Goal: Task Accomplishment & Management: Use online tool/utility

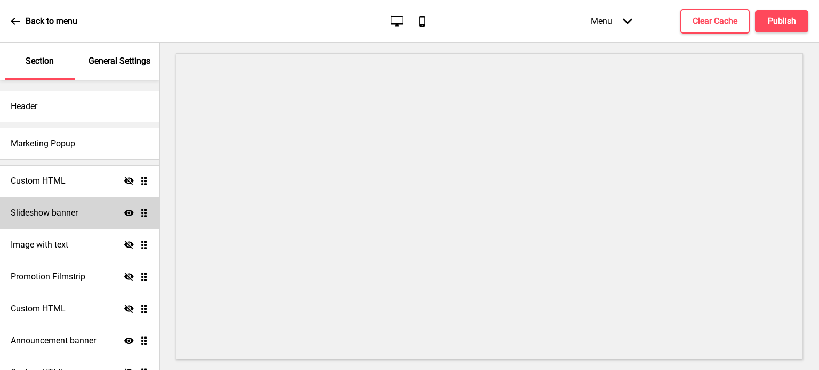
click at [70, 211] on h4 "Slideshow banner" at bounding box center [44, 213] width 67 height 12
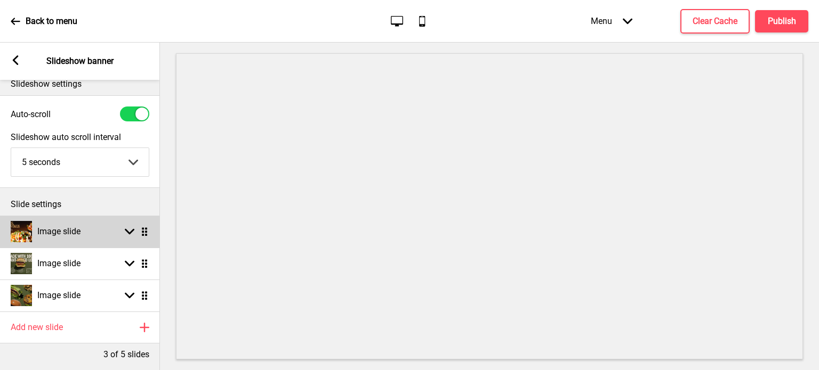
scroll to position [66, 0]
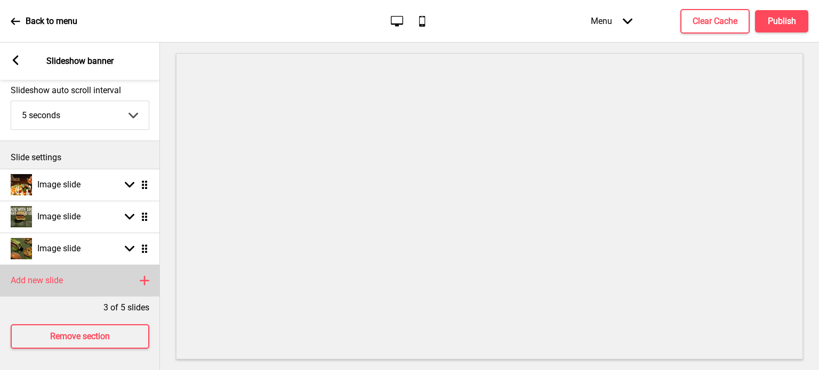
click at [60, 275] on h4 "Add new slide" at bounding box center [37, 281] width 52 height 12
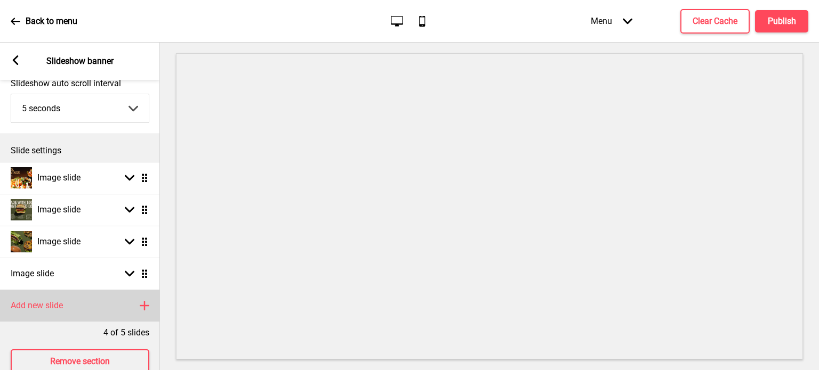
click at [45, 305] on h4 "Add new slide" at bounding box center [37, 306] width 52 height 12
click at [129, 306] on icon at bounding box center [130, 306] width 10 height 6
select select "right"
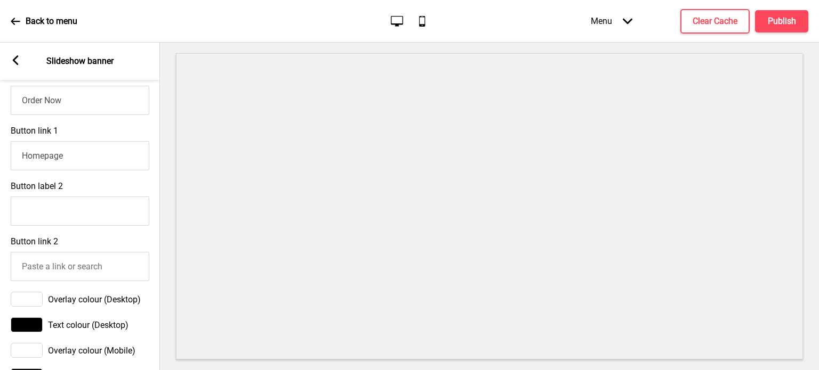
scroll to position [800, 0]
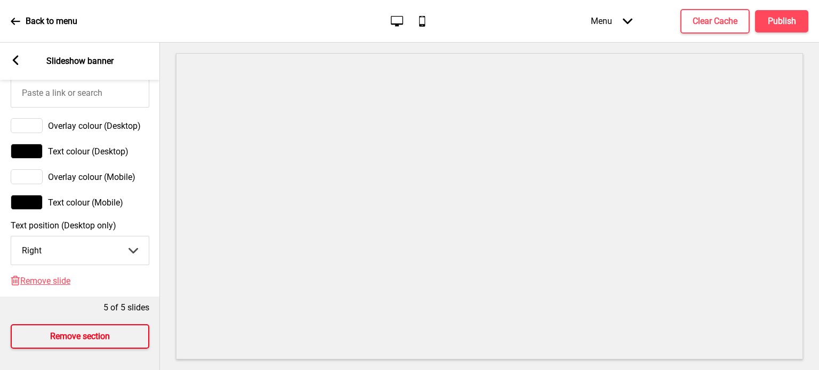
click at [98, 331] on h4 "Remove section" at bounding box center [80, 337] width 60 height 12
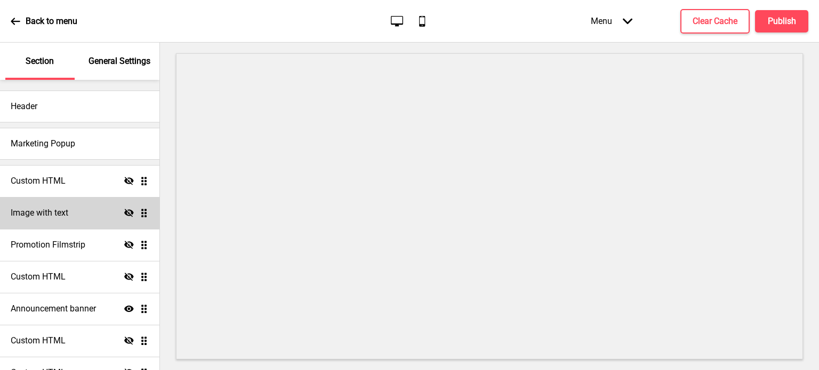
click at [77, 217] on div "Image with text Hide Drag" at bounding box center [79, 213] width 159 height 32
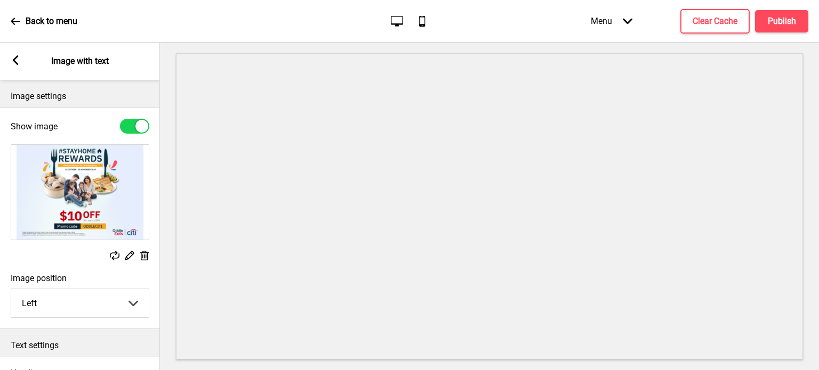
click at [15, 53] on div "Arrow left Image with text" at bounding box center [80, 61] width 160 height 37
click at [16, 62] on icon at bounding box center [16, 60] width 6 height 10
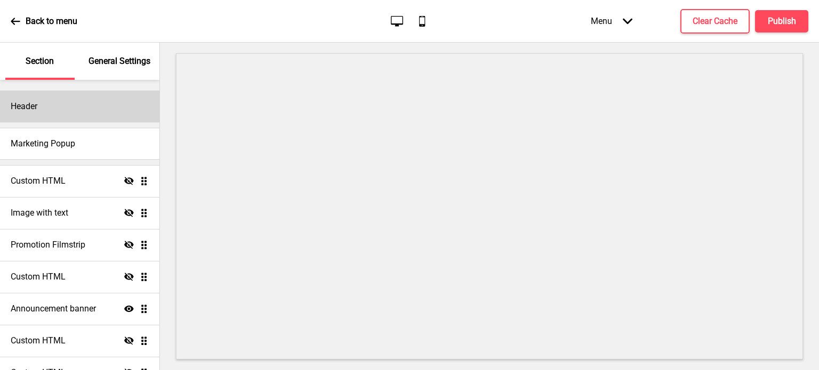
click at [93, 115] on div "Header" at bounding box center [79, 107] width 159 height 32
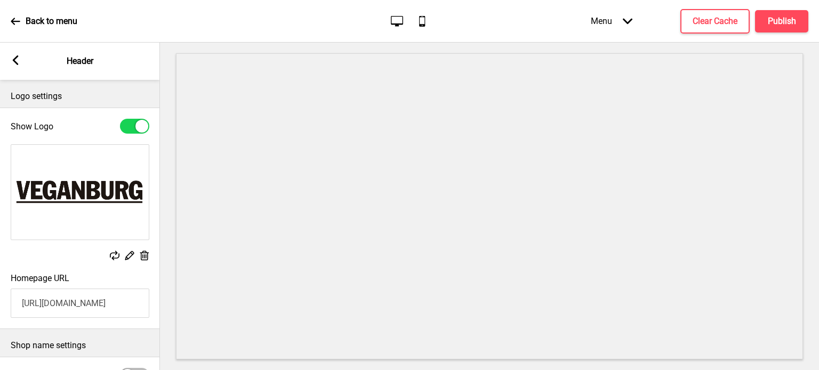
click at [19, 62] on rect at bounding box center [16, 60] width 10 height 10
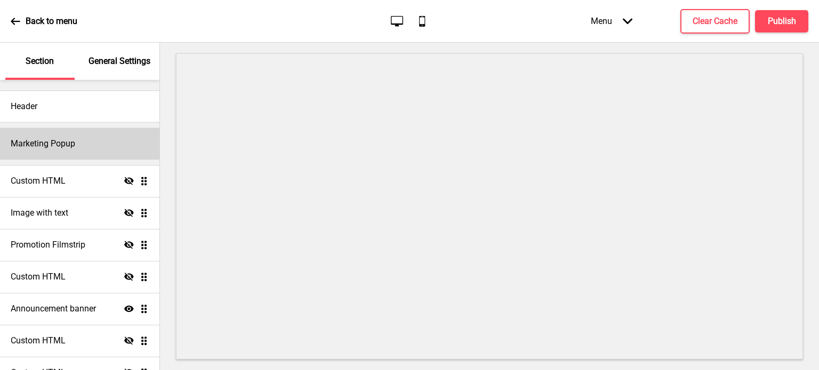
click at [51, 147] on h4 "Marketing Popup" at bounding box center [43, 144] width 64 height 12
select select "daily"
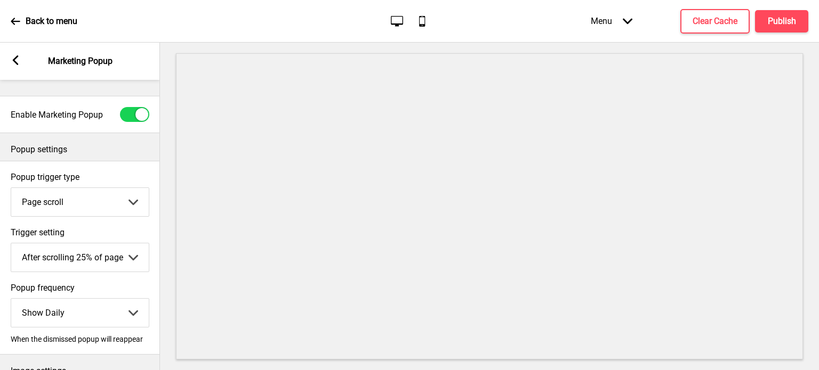
click at [15, 53] on div "Arrow left Marketing Popup" at bounding box center [80, 61] width 160 height 37
click at [15, 64] on rect at bounding box center [16, 60] width 10 height 10
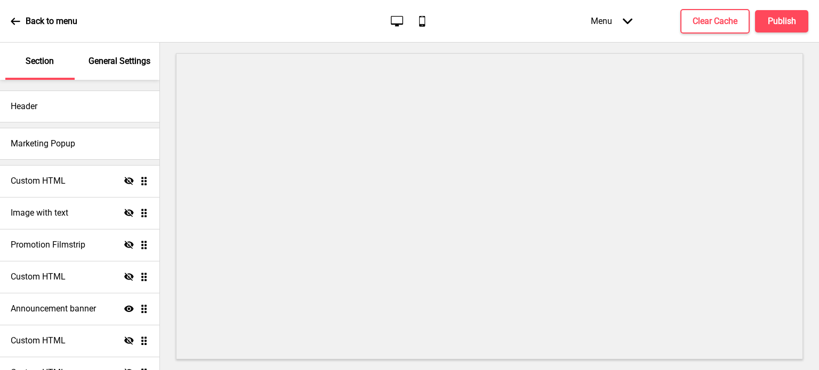
click at [17, 27] on div "Back to menu" at bounding box center [44, 21] width 67 height 29
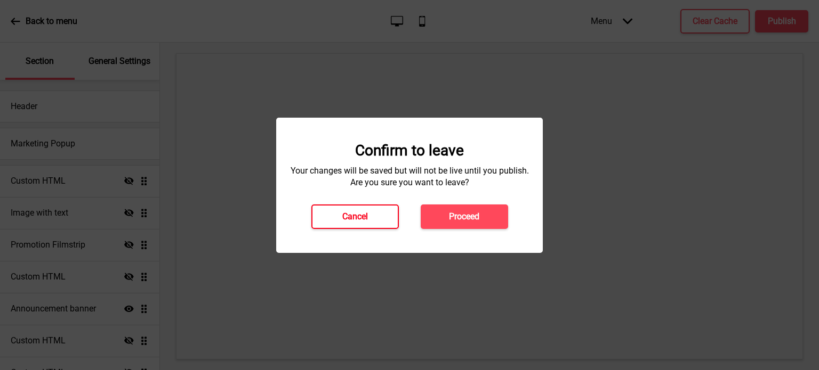
click at [362, 218] on h4 "Cancel" at bounding box center [355, 217] width 26 height 12
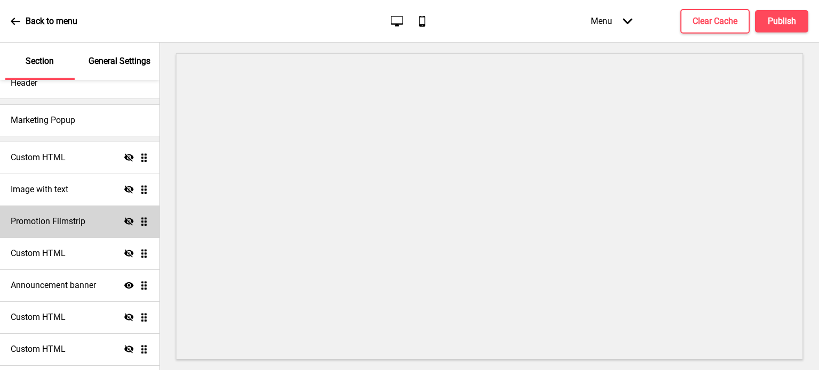
scroll to position [0, 0]
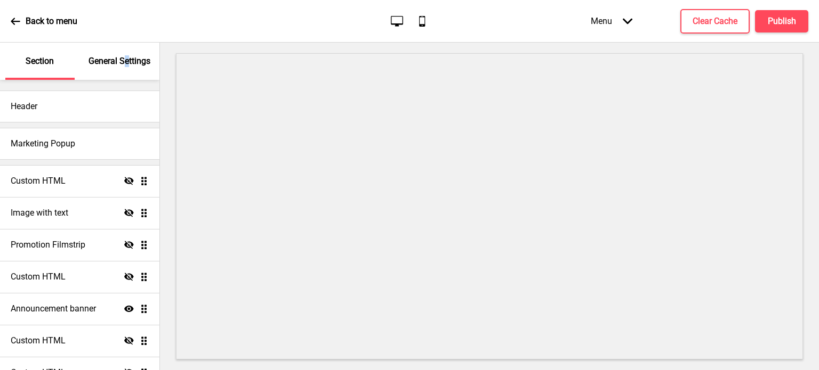
click at [128, 61] on p "General Settings" at bounding box center [119, 61] width 62 height 12
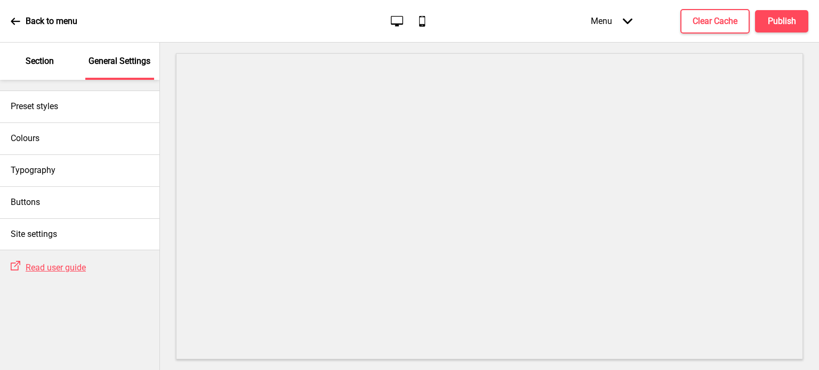
click at [50, 62] on p "Section" at bounding box center [40, 61] width 28 height 12
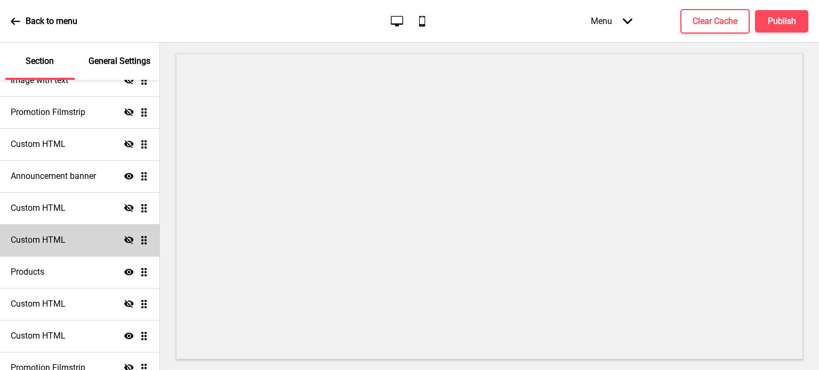
scroll to position [147, 0]
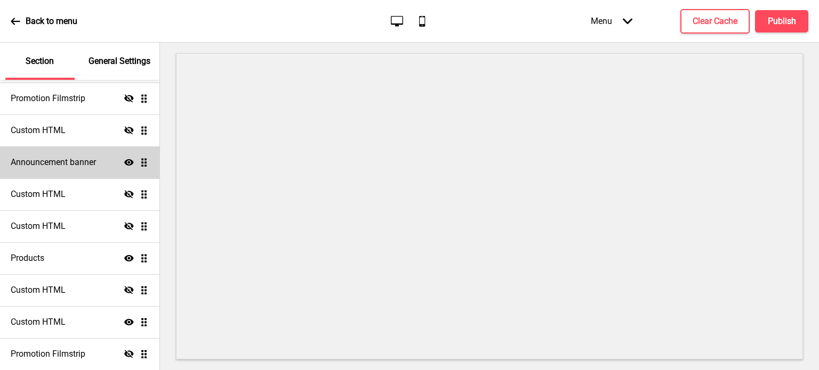
click at [74, 157] on h4 "Announcement banner" at bounding box center [53, 163] width 85 height 12
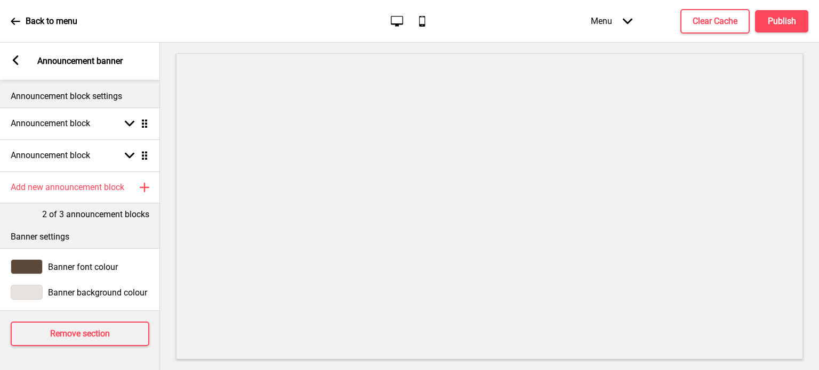
click at [19, 22] on icon at bounding box center [16, 22] width 10 height 10
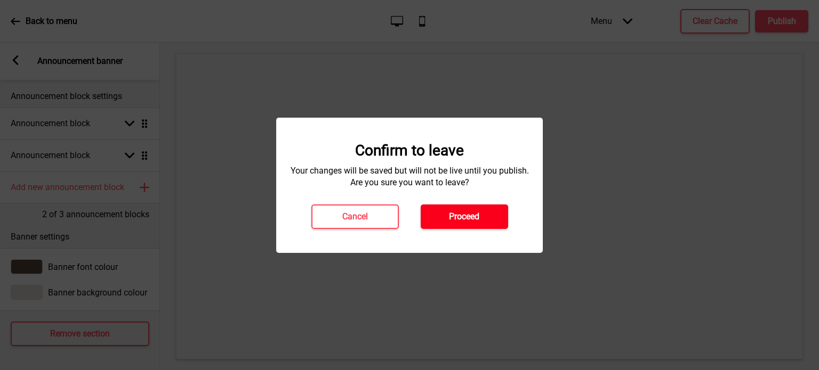
click at [450, 220] on h4 "Proceed" at bounding box center [464, 217] width 30 height 12
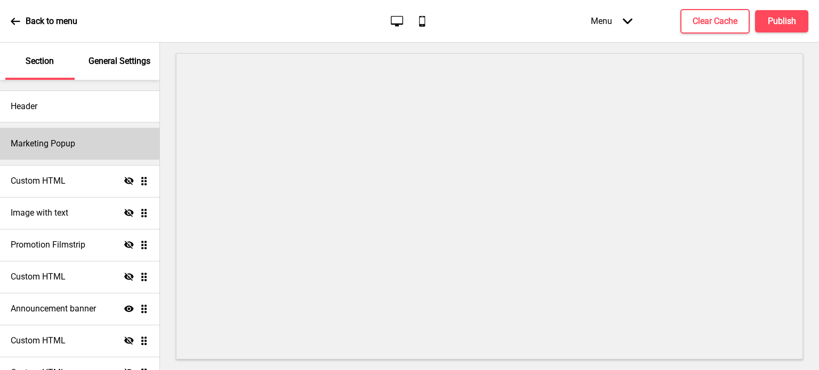
click at [84, 148] on div "Marketing Popup" at bounding box center [79, 144] width 159 height 32
select select "daily"
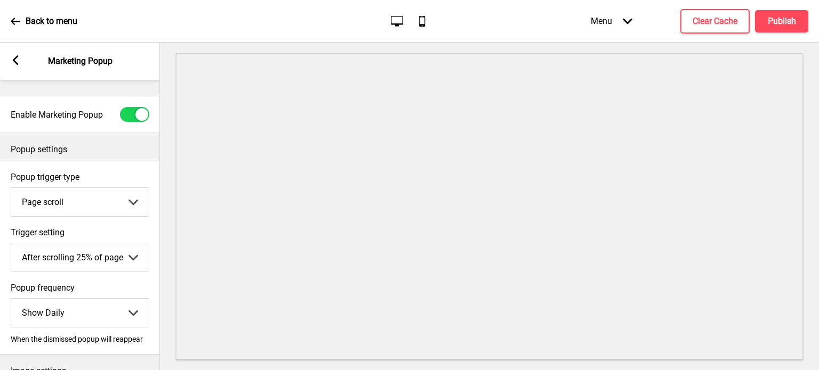
click at [15, 65] on div "Arrow left" at bounding box center [16, 61] width 10 height 12
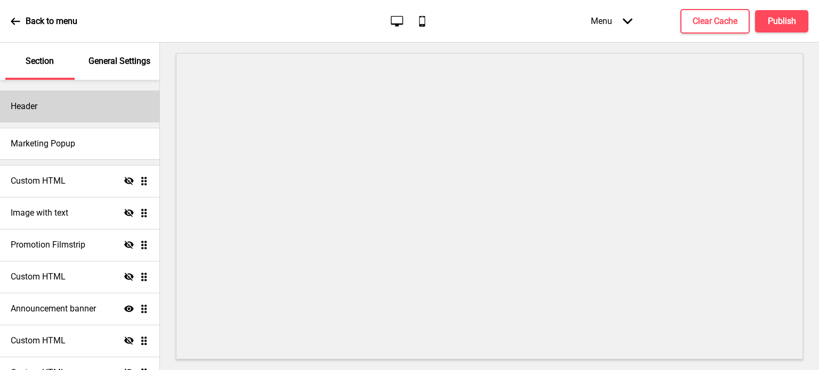
click at [85, 107] on div "Header" at bounding box center [79, 107] width 159 height 32
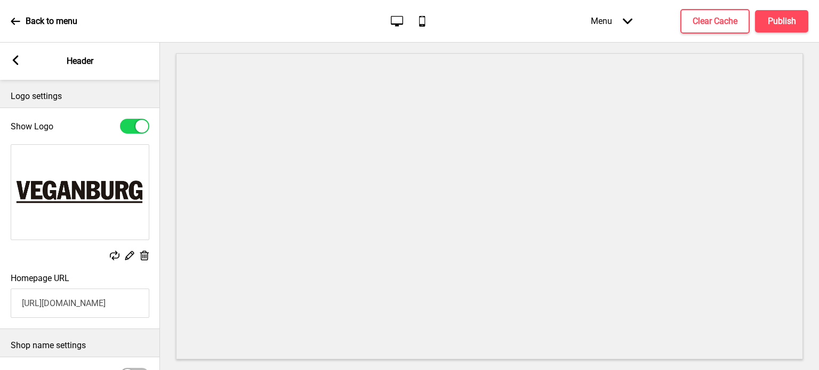
click at [19, 59] on rect at bounding box center [16, 60] width 10 height 10
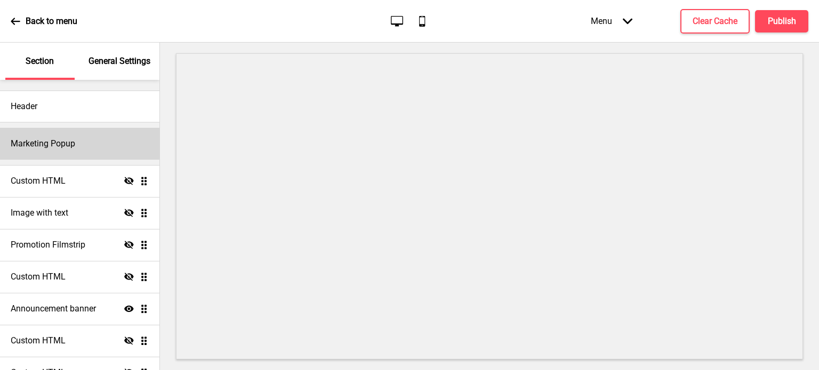
click at [66, 139] on h4 "Marketing Popup" at bounding box center [43, 144] width 64 height 12
select select "daily"
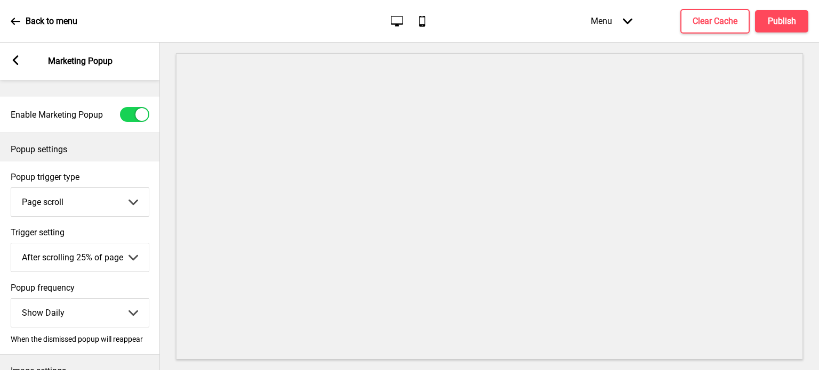
click at [18, 63] on rect at bounding box center [16, 60] width 10 height 10
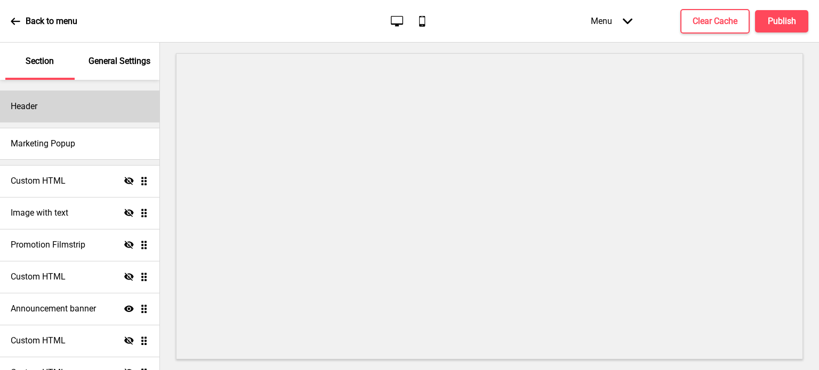
click at [80, 114] on div "Header" at bounding box center [79, 107] width 159 height 32
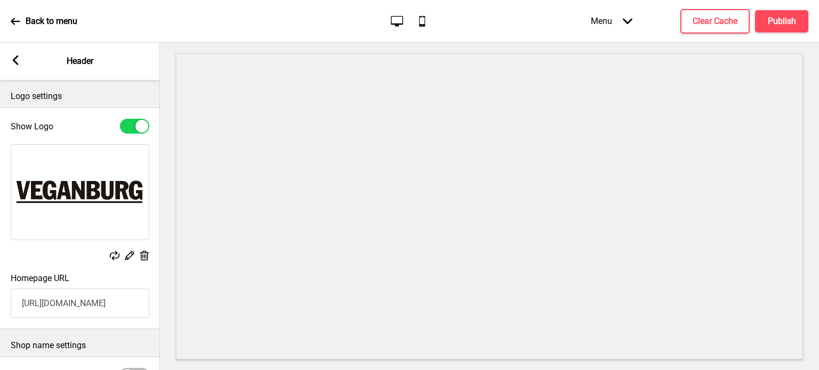
click at [13, 59] on icon at bounding box center [16, 60] width 6 height 10
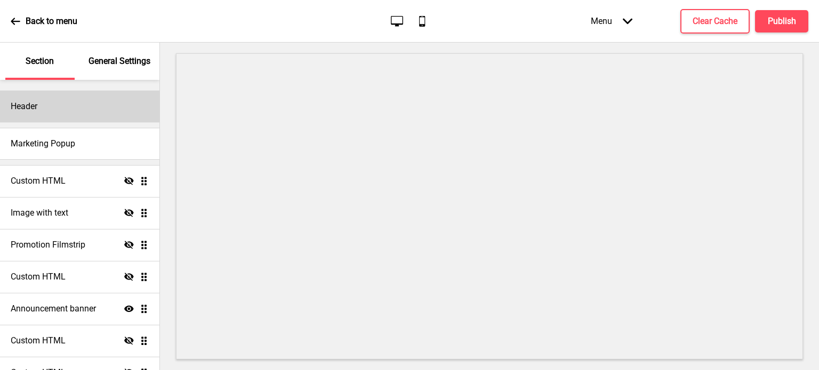
click at [58, 117] on div "Header" at bounding box center [79, 107] width 159 height 32
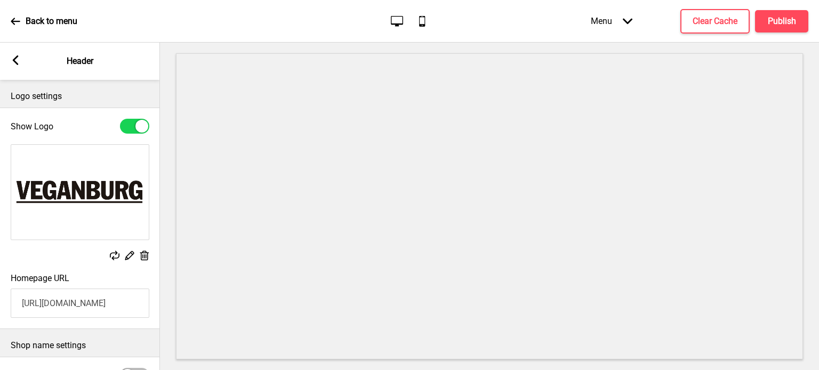
click at [17, 62] on icon at bounding box center [16, 60] width 6 height 10
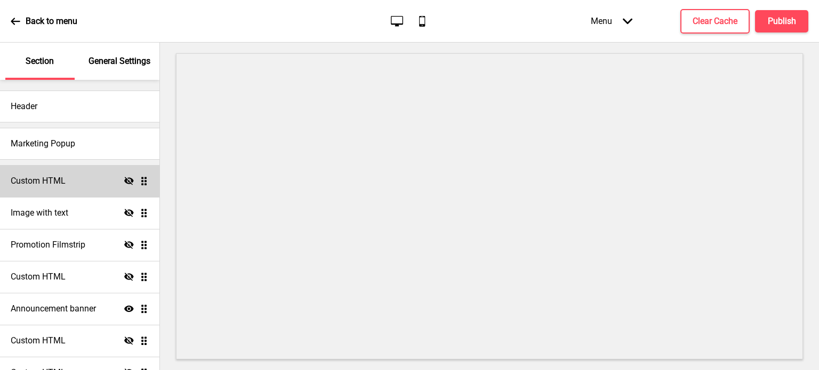
click at [83, 174] on div "Custom HTML Hide Drag" at bounding box center [79, 181] width 159 height 32
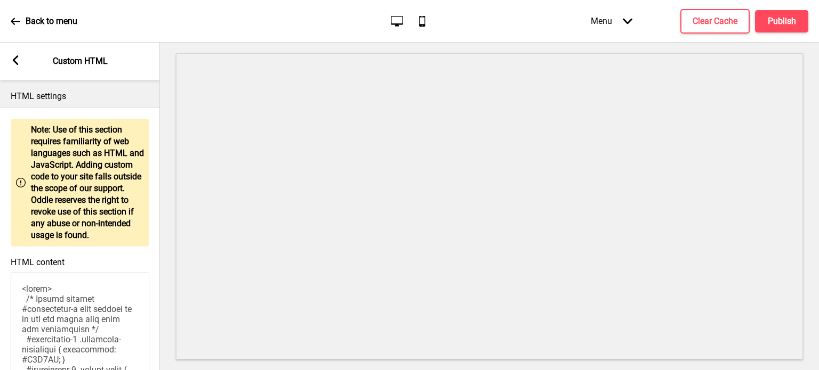
click at [17, 74] on div "Arrow left Custom HTML" at bounding box center [80, 61] width 160 height 37
click at [11, 59] on rect at bounding box center [16, 60] width 10 height 10
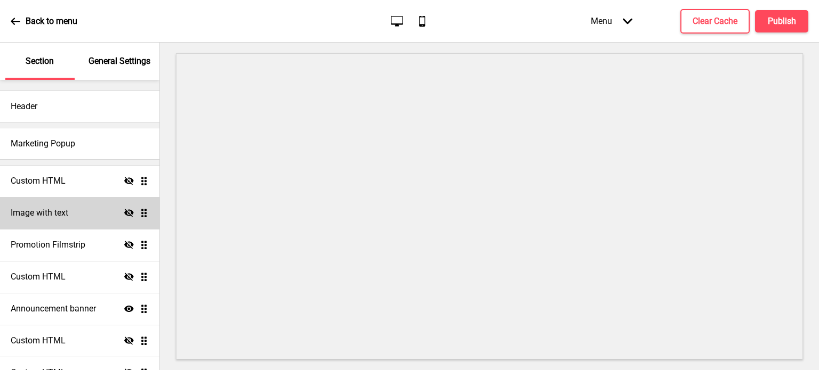
click at [62, 219] on div "Image with text Hide Drag" at bounding box center [79, 213] width 159 height 32
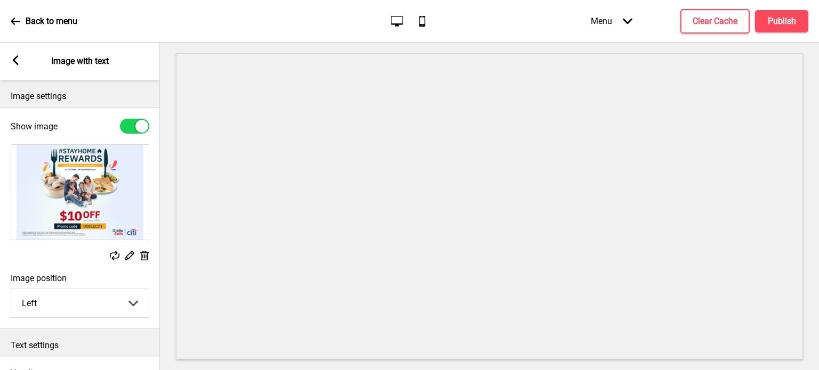
click at [15, 58] on icon at bounding box center [16, 60] width 6 height 10
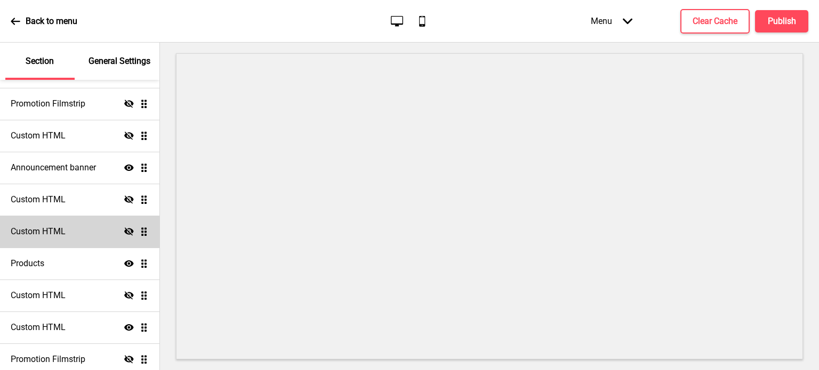
scroll to position [147, 0]
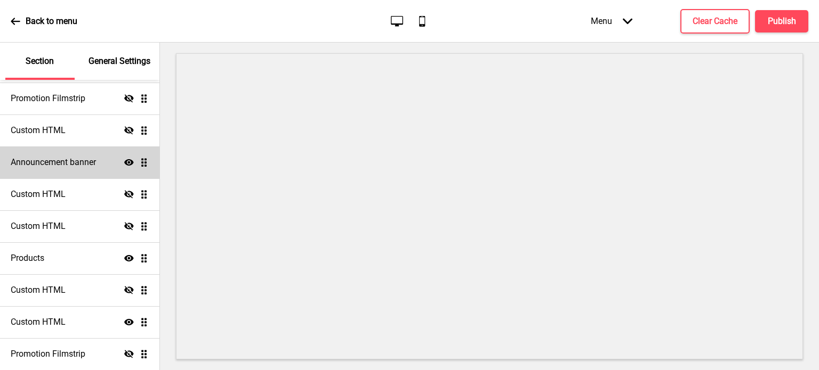
click at [76, 163] on h4 "Announcement banner" at bounding box center [53, 163] width 85 height 12
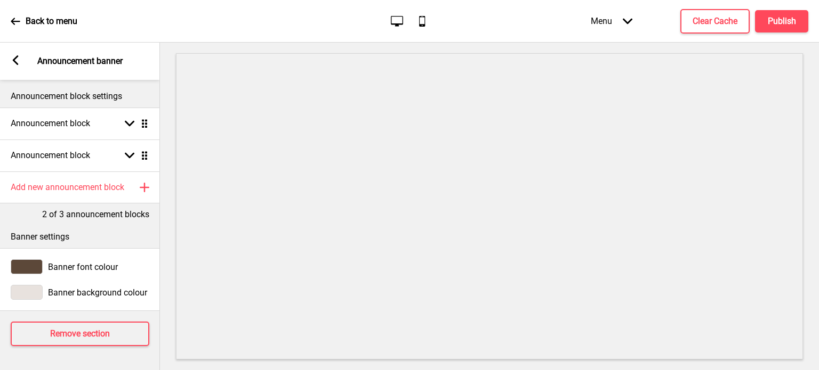
scroll to position [0, 0]
click at [13, 59] on icon at bounding box center [16, 60] width 6 height 10
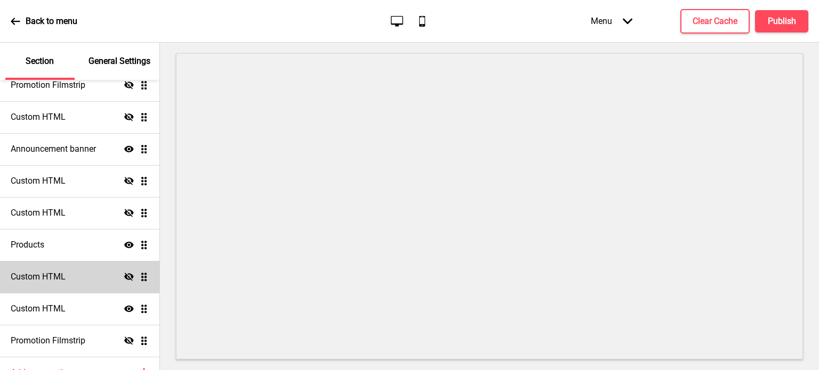
scroll to position [215, 0]
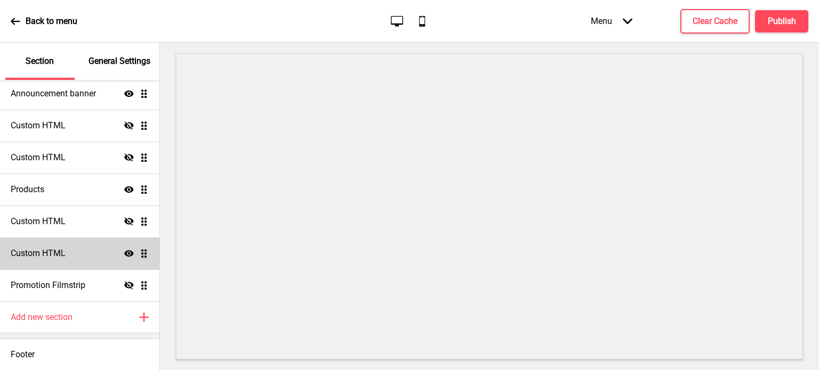
click at [100, 251] on div "Custom HTML Show Drag" at bounding box center [79, 254] width 159 height 32
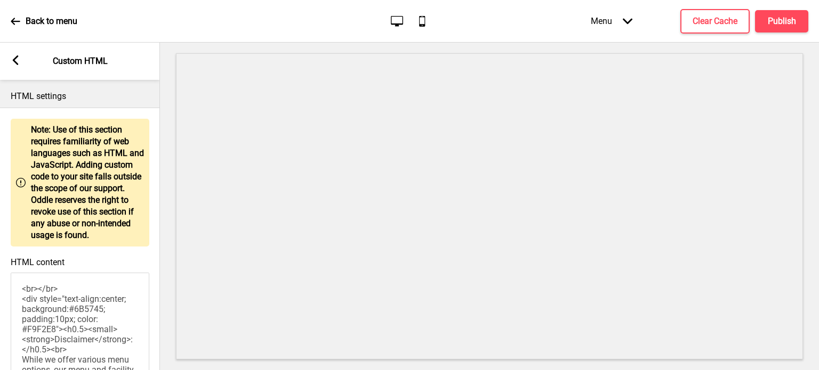
click at [25, 59] on div "Arrow left Custom HTML" at bounding box center [80, 61] width 160 height 37
click at [17, 57] on icon at bounding box center [16, 60] width 6 height 10
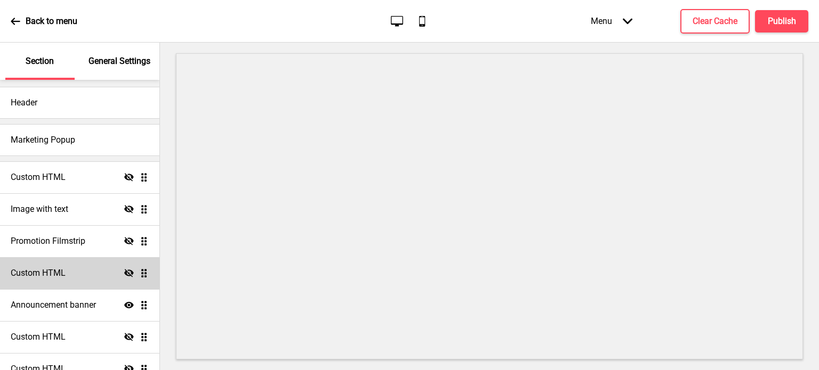
scroll to position [0, 0]
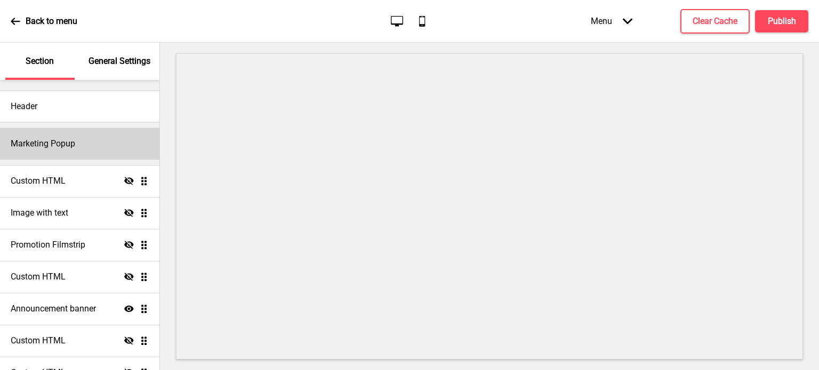
click at [88, 153] on div "Marketing Popup" at bounding box center [79, 144] width 159 height 32
select select "daily"
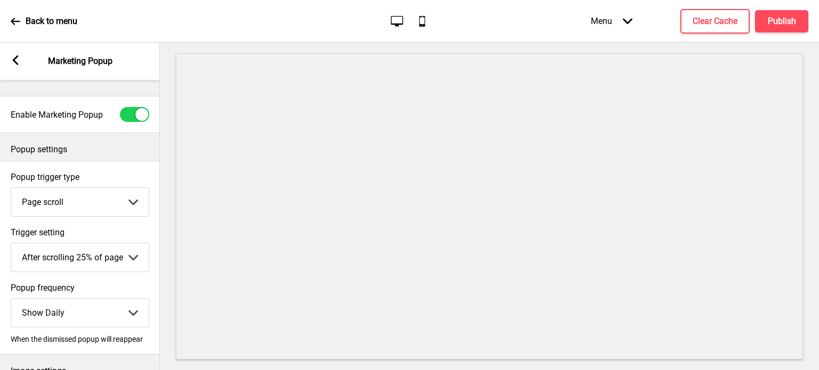
click at [14, 52] on div "Arrow left Marketing Popup" at bounding box center [80, 61] width 160 height 37
click at [16, 64] on icon at bounding box center [16, 60] width 6 height 10
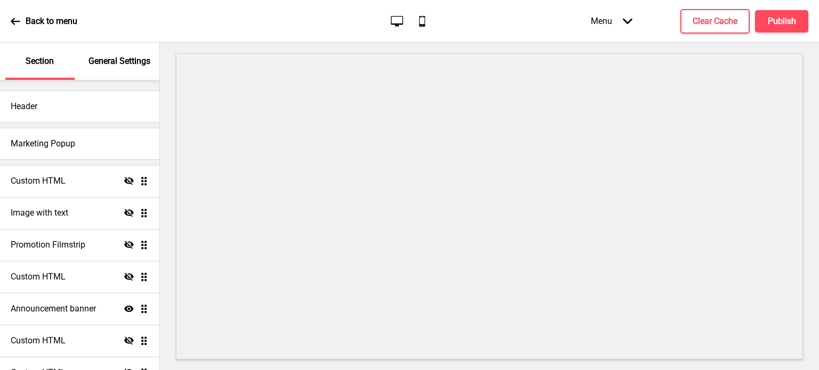
click at [15, 22] on icon at bounding box center [16, 22] width 10 height 10
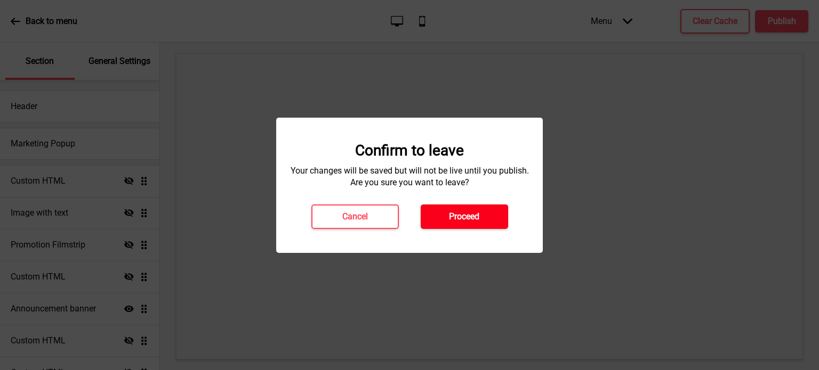
click at [482, 222] on button "Proceed" at bounding box center [464, 217] width 87 height 25
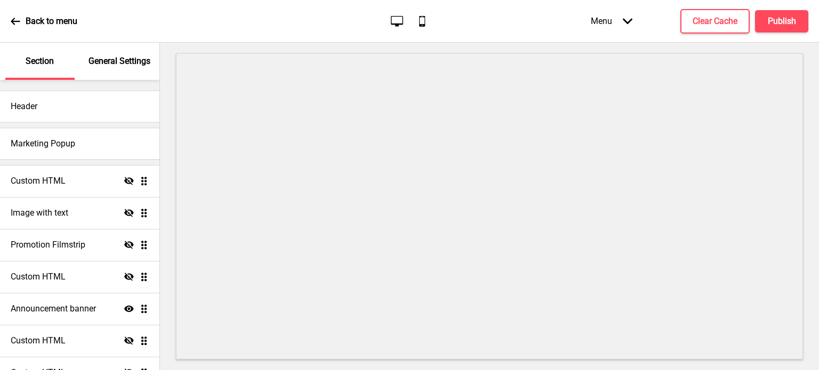
click at [123, 62] on p "General Settings" at bounding box center [119, 61] width 62 height 12
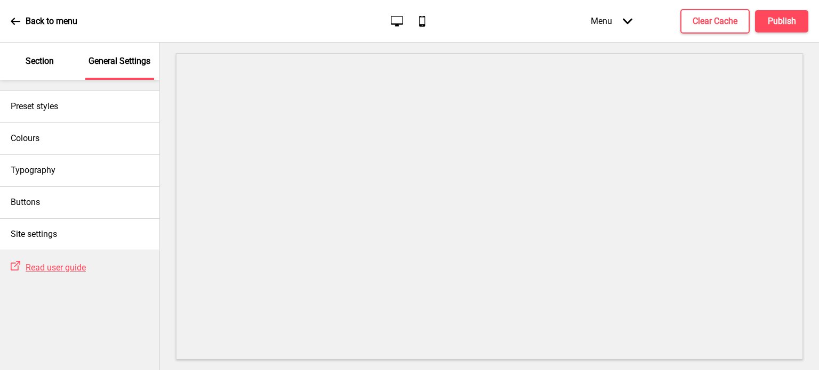
click at [51, 59] on p "Section" at bounding box center [40, 61] width 28 height 12
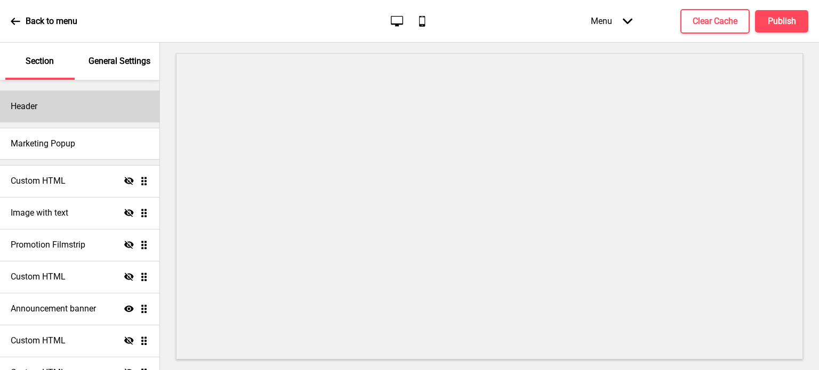
click at [64, 110] on div "Header" at bounding box center [79, 107] width 159 height 32
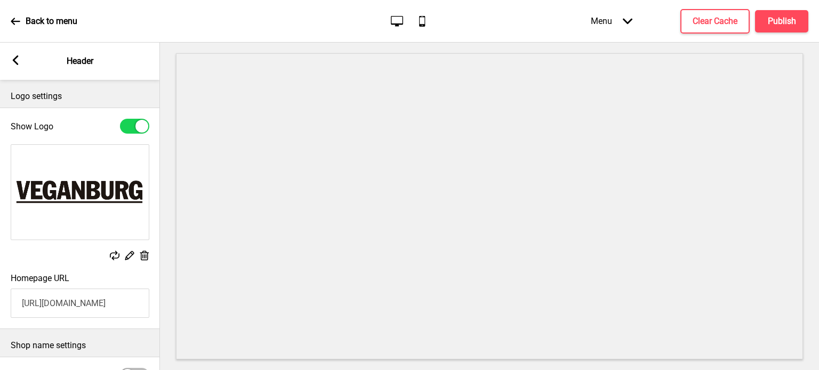
click at [15, 64] on rect at bounding box center [16, 60] width 10 height 10
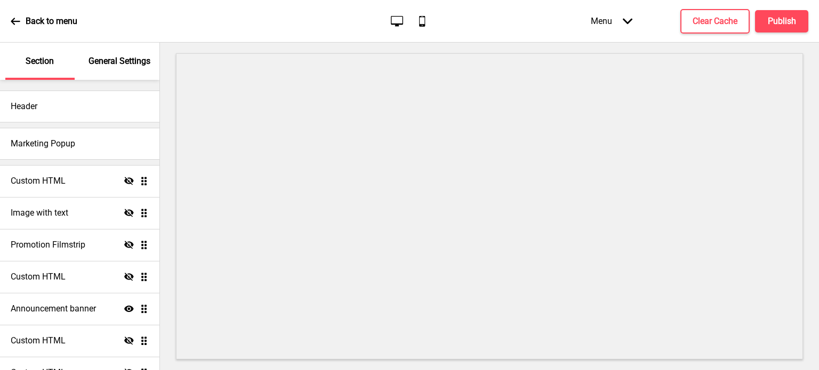
click at [104, 68] on div "General Settings" at bounding box center [119, 61] width 69 height 37
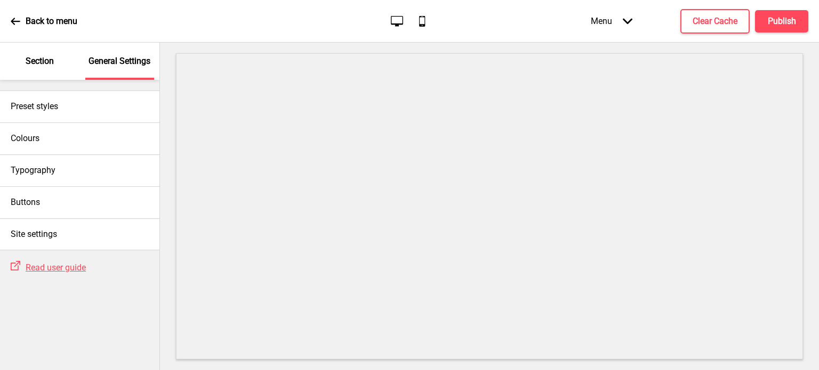
click at [41, 65] on p "Section" at bounding box center [40, 61] width 28 height 12
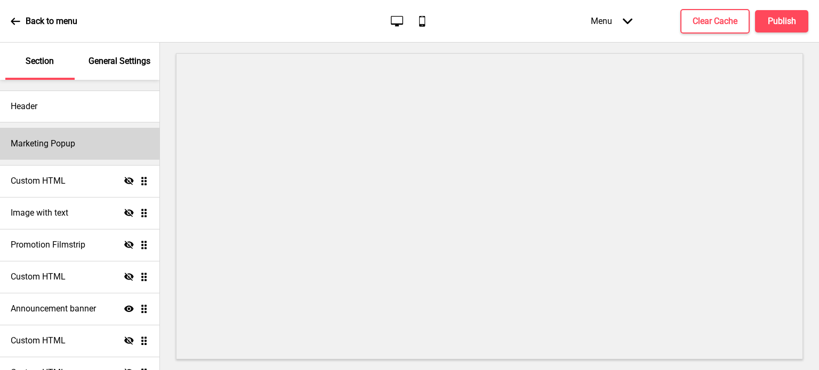
click at [66, 142] on h4 "Marketing Popup" at bounding box center [43, 144] width 64 height 12
select select "daily"
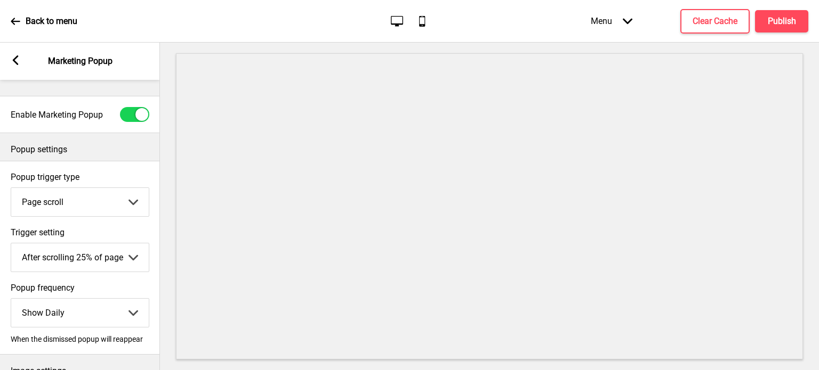
click at [16, 59] on icon at bounding box center [16, 60] width 6 height 10
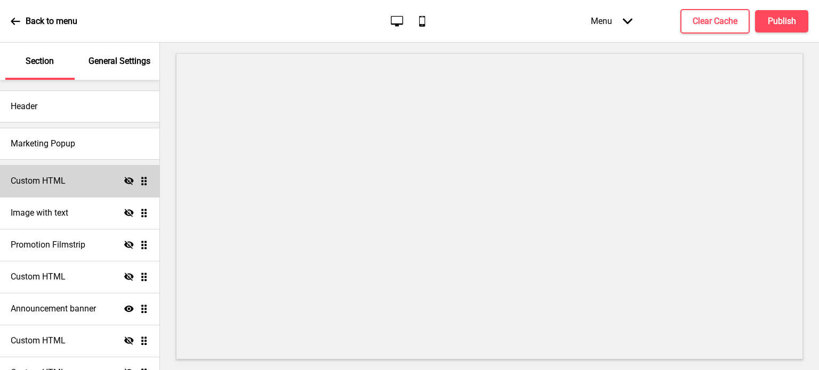
click at [82, 186] on div "Custom HTML Hide Drag" at bounding box center [79, 181] width 159 height 32
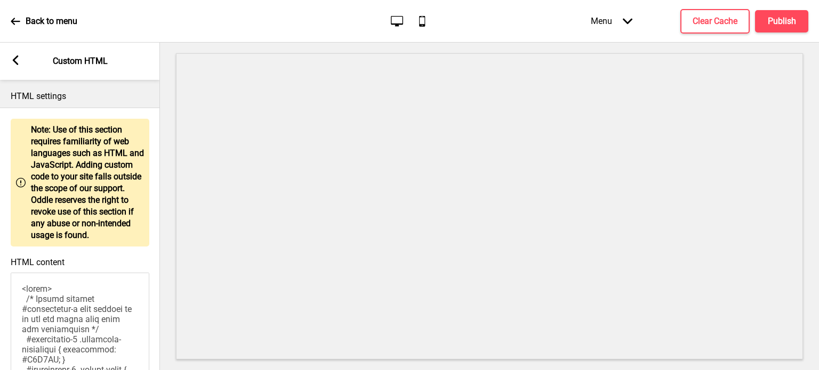
click at [17, 59] on rect at bounding box center [16, 60] width 10 height 10
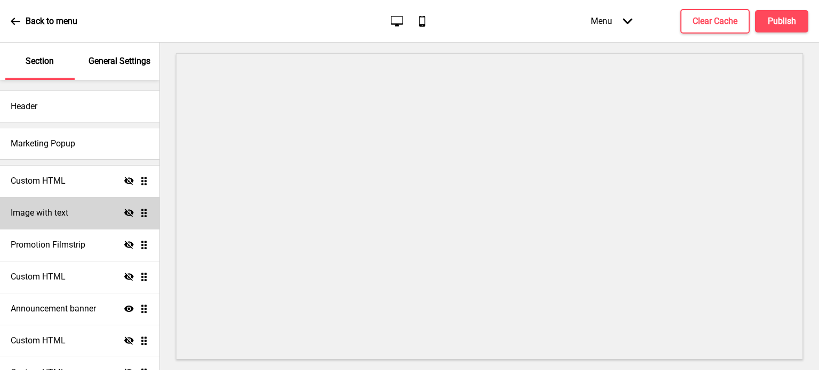
click at [68, 211] on h4 "Image with text" at bounding box center [40, 213] width 58 height 12
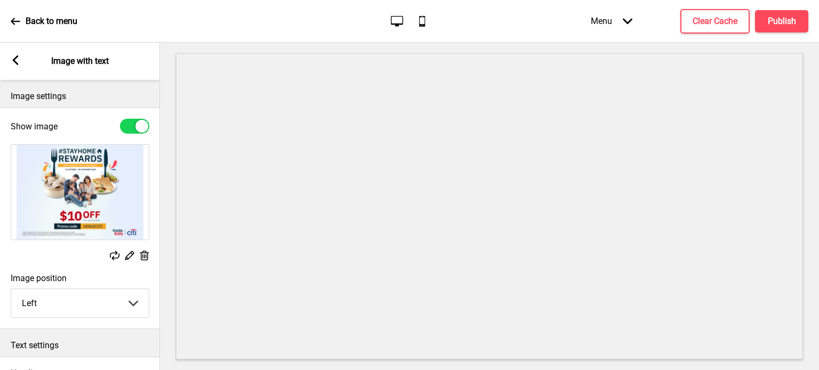
click at [16, 67] on div "Arrow left Image with text" at bounding box center [80, 61] width 160 height 37
click at [15, 56] on rect at bounding box center [16, 60] width 10 height 10
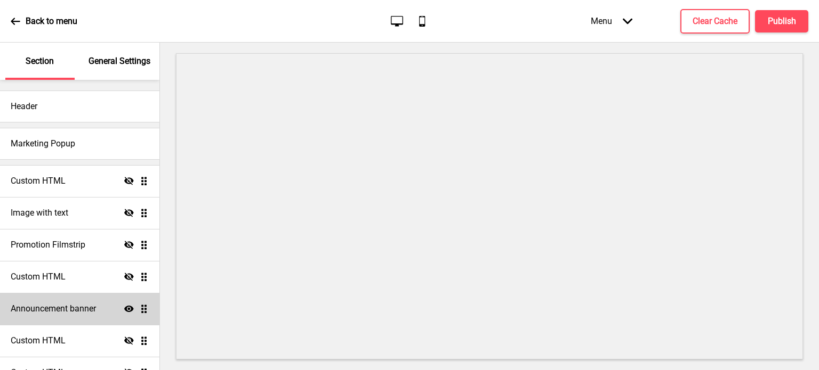
click at [83, 301] on div "Announcement banner Show Drag" at bounding box center [79, 309] width 159 height 32
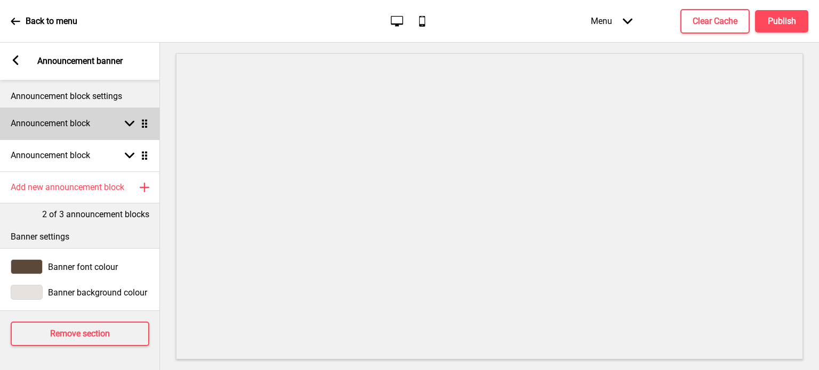
click at [125, 130] on div "Announcement block Arrow down Drag" at bounding box center [80, 124] width 160 height 32
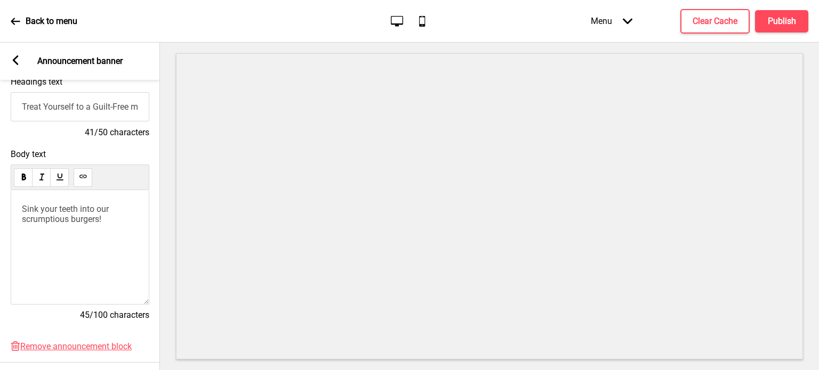
scroll to position [150, 0]
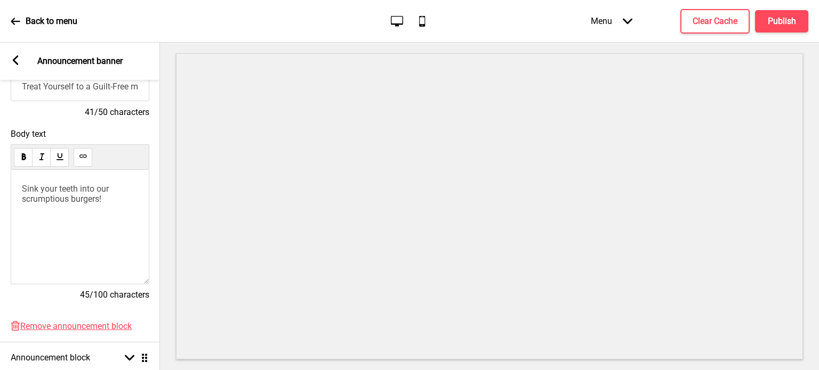
click at [17, 57] on icon at bounding box center [16, 60] width 6 height 10
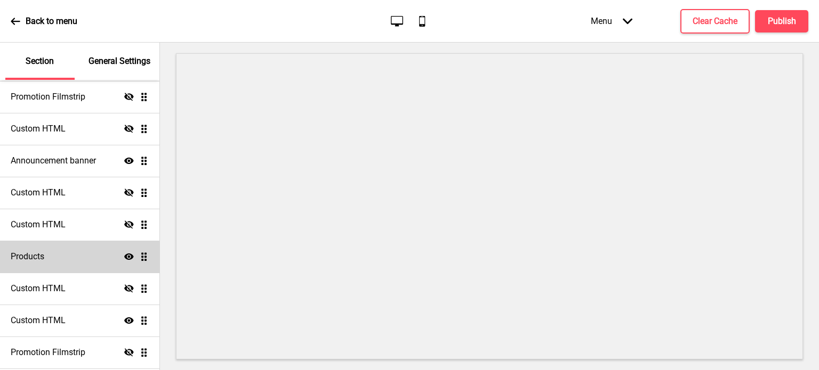
scroll to position [149, 0]
click at [93, 255] on div "Products Show Drag" at bounding box center [79, 256] width 159 height 32
select select "contain"
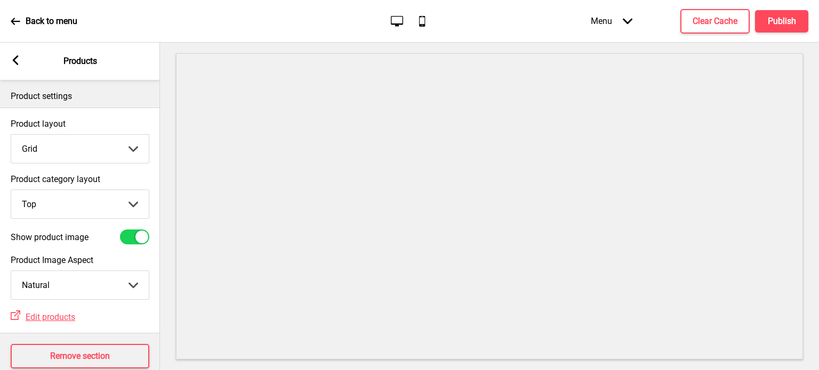
click at [14, 55] on div "Arrow left Products" at bounding box center [80, 61] width 160 height 37
click at [15, 61] on icon at bounding box center [16, 60] width 6 height 10
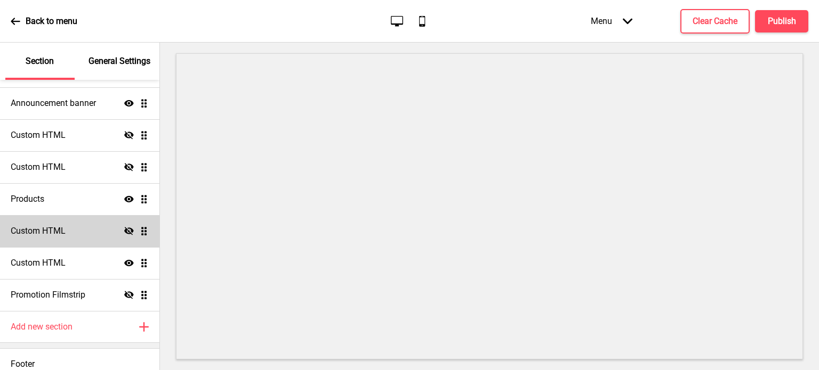
scroll to position [215, 0]
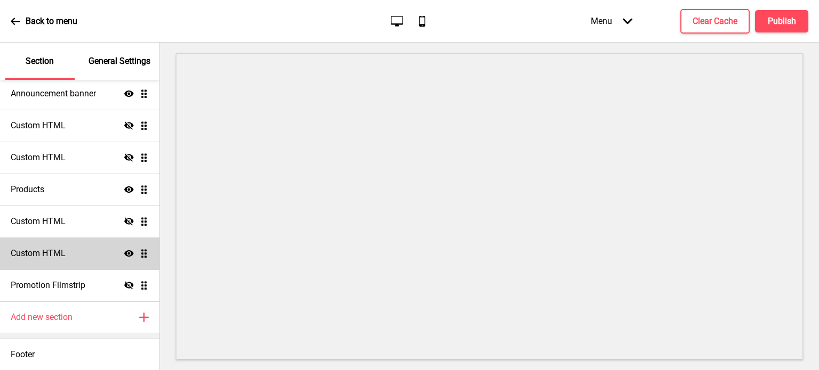
click at [87, 262] on div "Custom HTML Show Drag" at bounding box center [79, 254] width 159 height 32
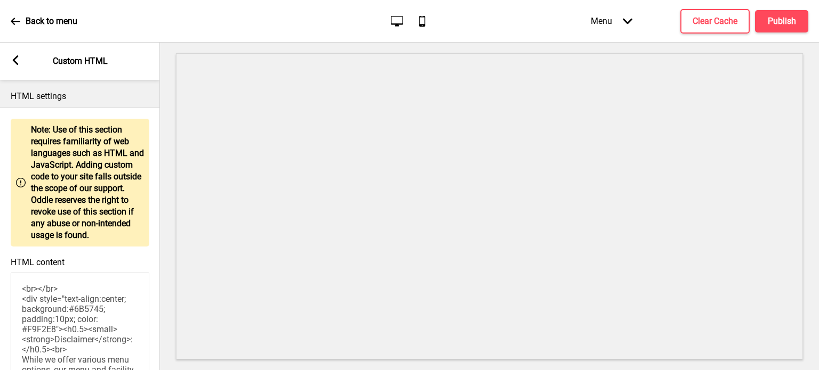
click at [13, 62] on rect at bounding box center [16, 60] width 10 height 10
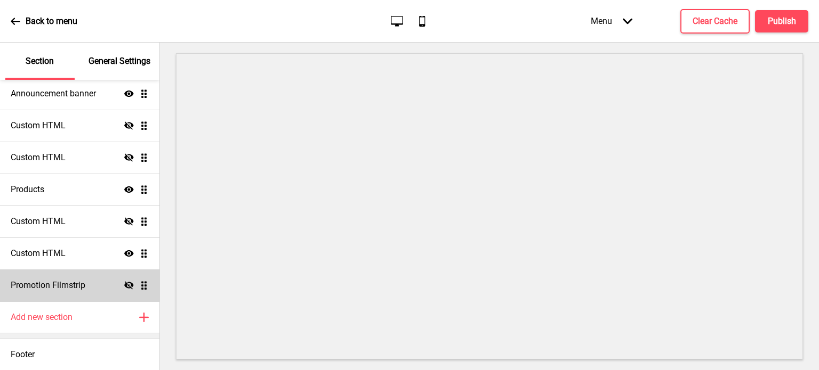
click at [98, 289] on div "Promotion Filmstrip Hide Drag" at bounding box center [79, 286] width 159 height 32
select select "center"
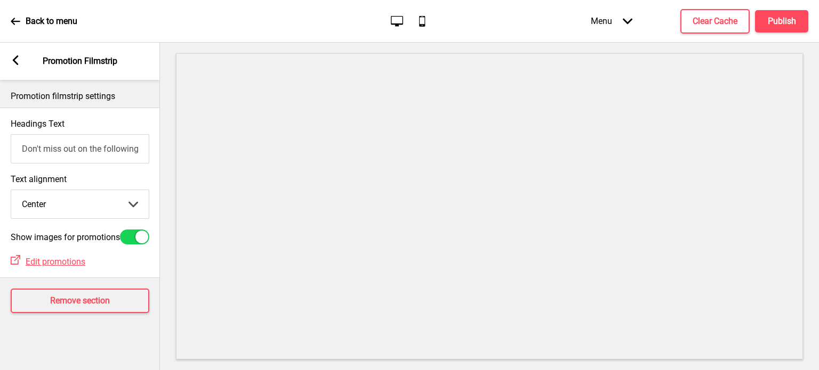
click at [16, 59] on icon at bounding box center [16, 60] width 6 height 10
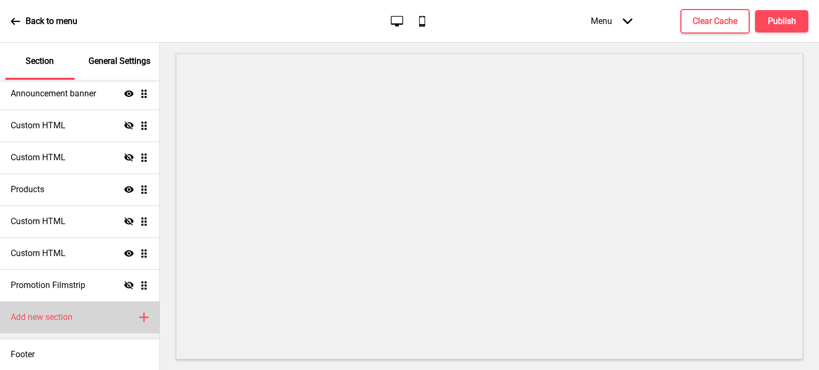
click at [102, 316] on div "Add new section Plus" at bounding box center [79, 318] width 159 height 32
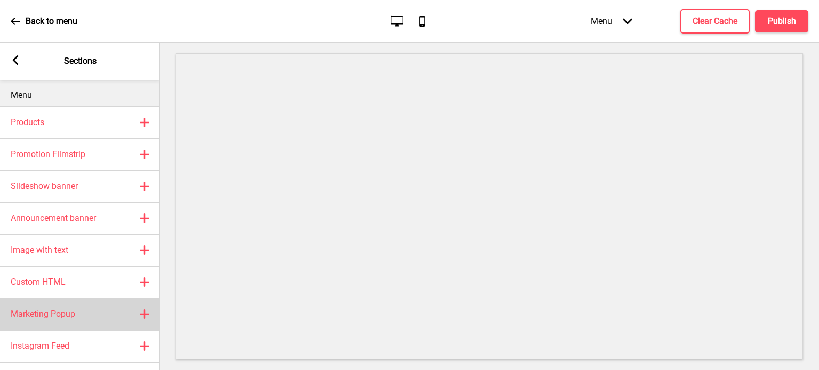
scroll to position [0, 0]
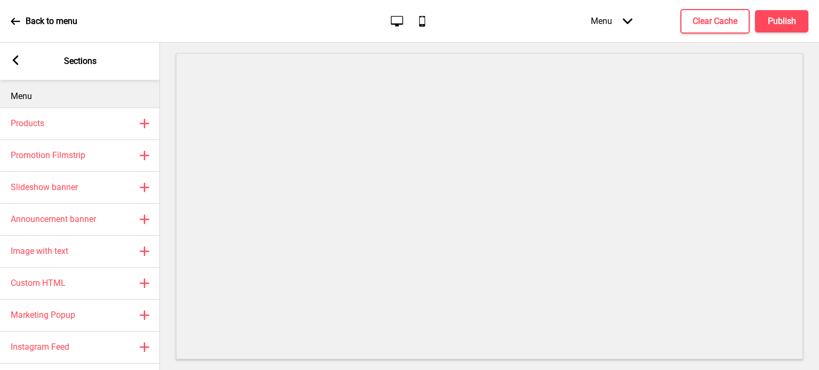
click at [18, 61] on rect at bounding box center [16, 60] width 10 height 10
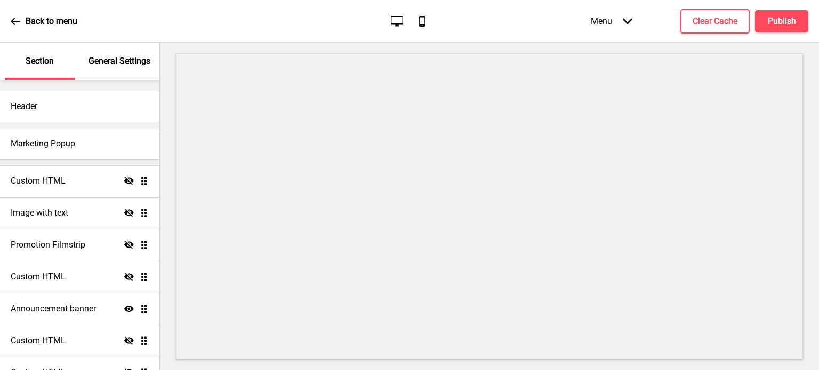
click at [624, 22] on icon "Arrow down" at bounding box center [628, 22] width 10 height 10
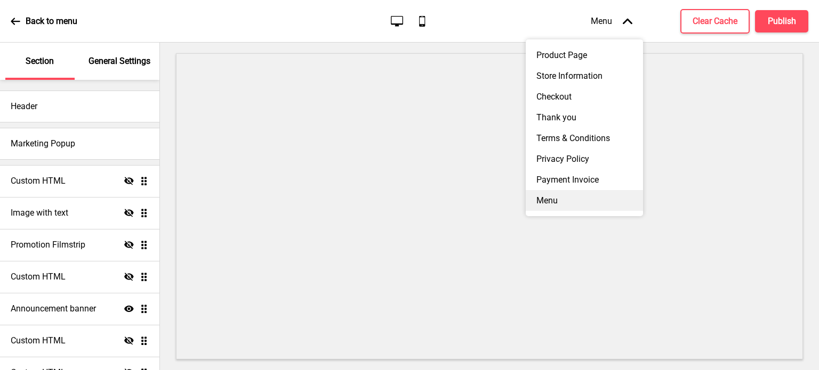
click at [576, 211] on div "Menu" at bounding box center [584, 200] width 117 height 21
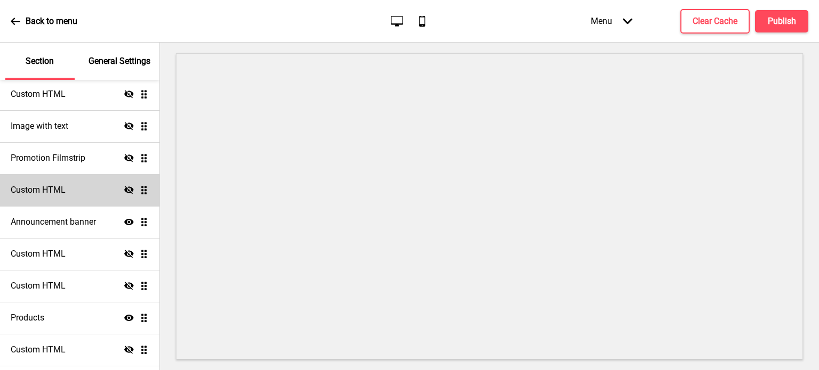
scroll to position [215, 0]
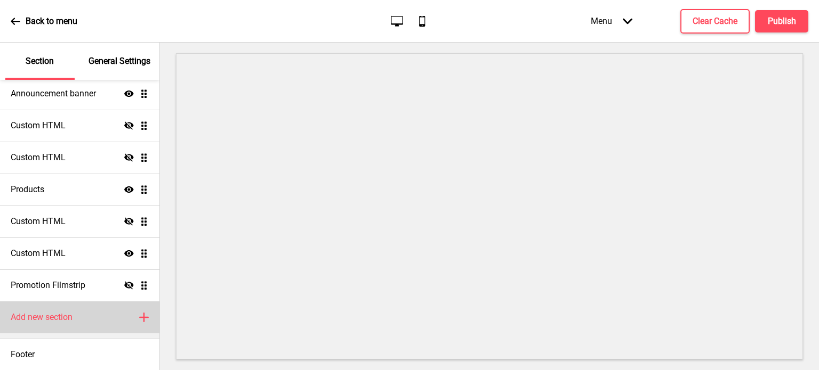
click at [83, 317] on div "Add new section Plus" at bounding box center [79, 318] width 159 height 32
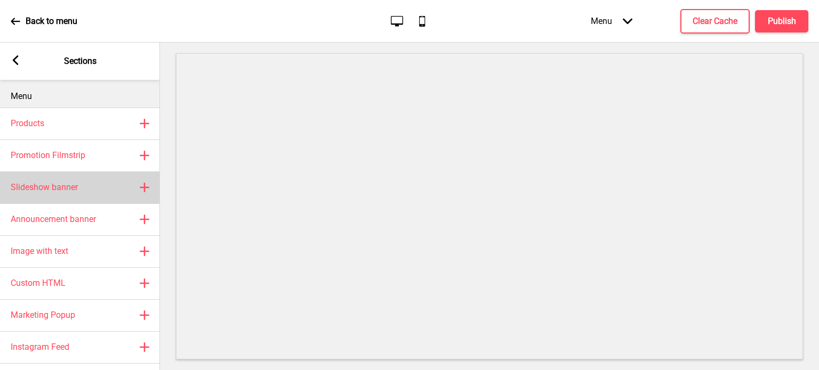
click at [94, 189] on div "Slideshow banner Plus" at bounding box center [80, 188] width 160 height 32
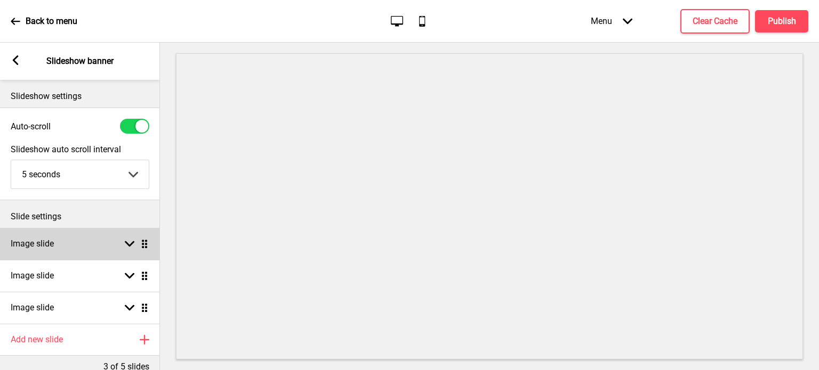
click at [127, 248] on rect at bounding box center [130, 244] width 10 height 10
select select "right"
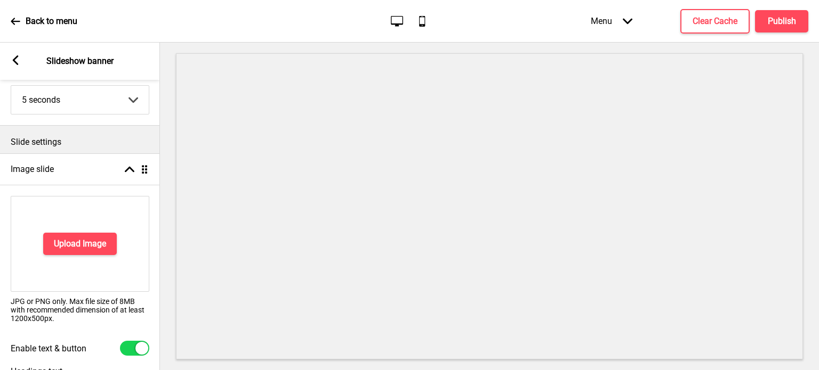
scroll to position [141, 0]
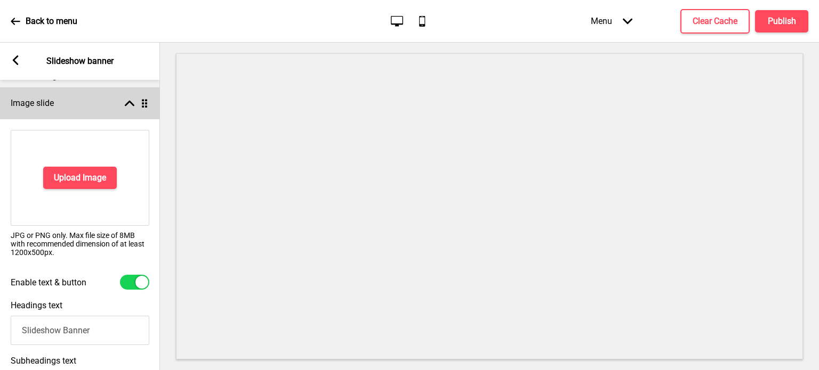
click at [125, 112] on div "Image slide Arrow up Drag" at bounding box center [80, 103] width 160 height 32
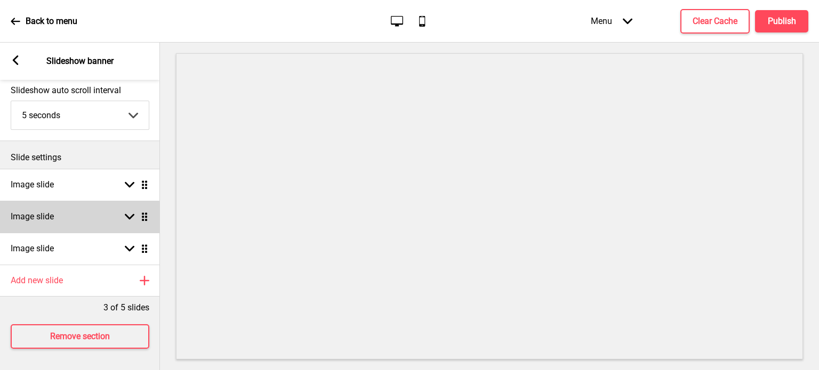
click at [132, 215] on div "Image slide Arrow down Drag" at bounding box center [80, 217] width 160 height 32
select select "right"
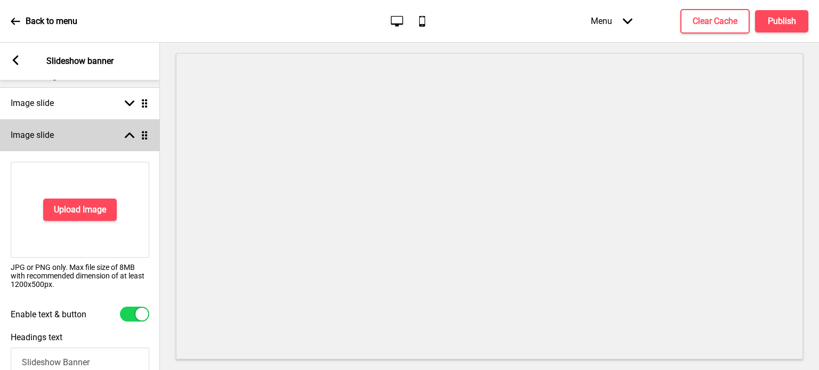
click at [129, 143] on div "Image slide Arrow up Drag" at bounding box center [80, 135] width 160 height 32
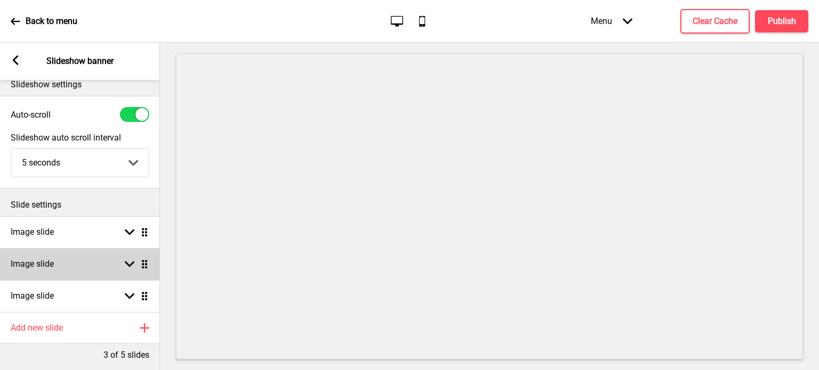
scroll to position [0, 0]
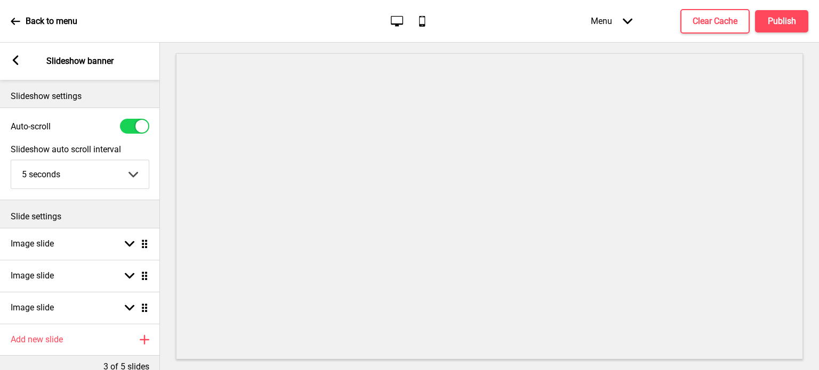
click at [15, 63] on icon at bounding box center [16, 60] width 6 height 10
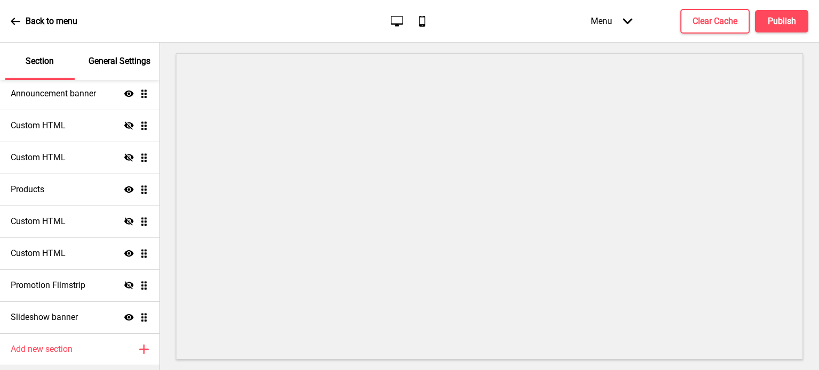
click at [39, 20] on p "Back to menu" at bounding box center [52, 21] width 52 height 12
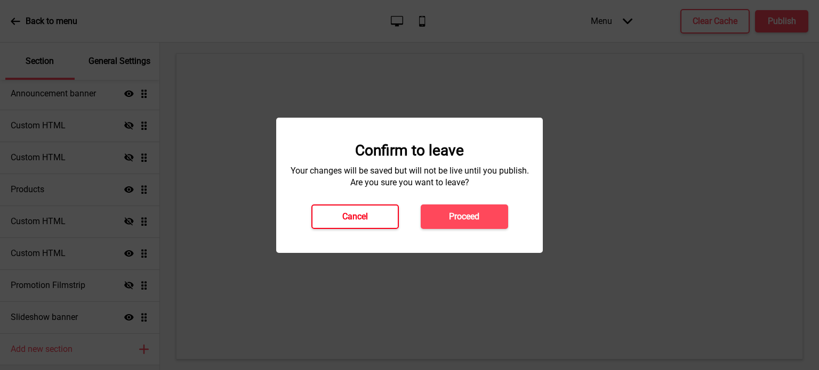
click at [365, 219] on h4 "Cancel" at bounding box center [355, 217] width 26 height 12
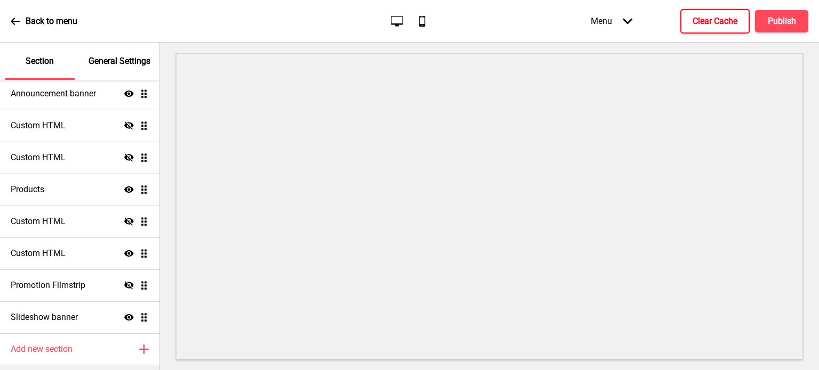
click at [691, 26] on button "Clear Cache" at bounding box center [714, 21] width 69 height 25
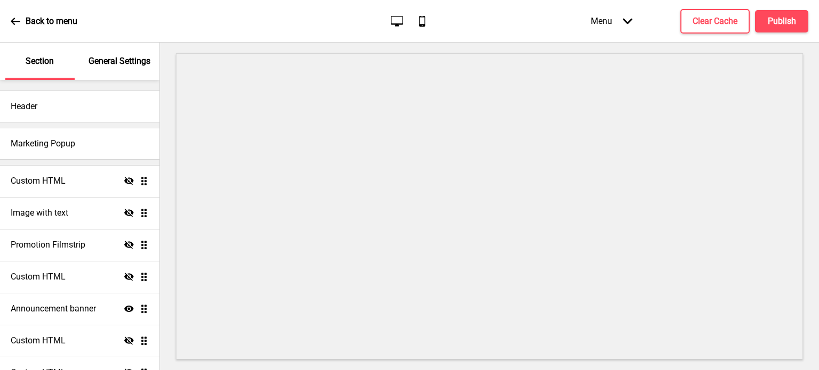
click at [11, 17] on icon at bounding box center [16, 22] width 10 height 10
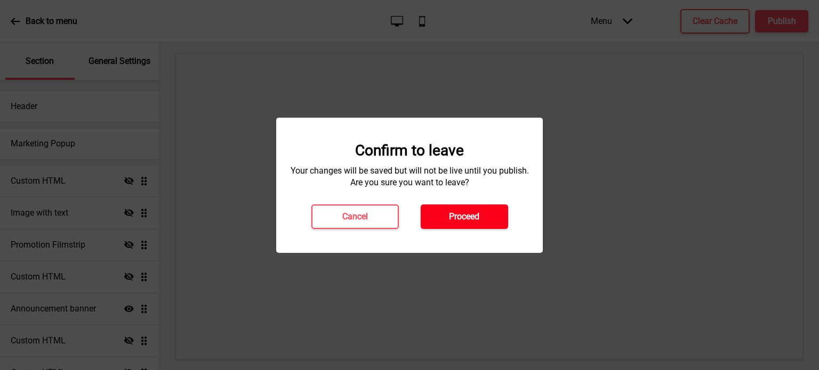
click at [449, 214] on h4 "Proceed" at bounding box center [464, 217] width 30 height 12
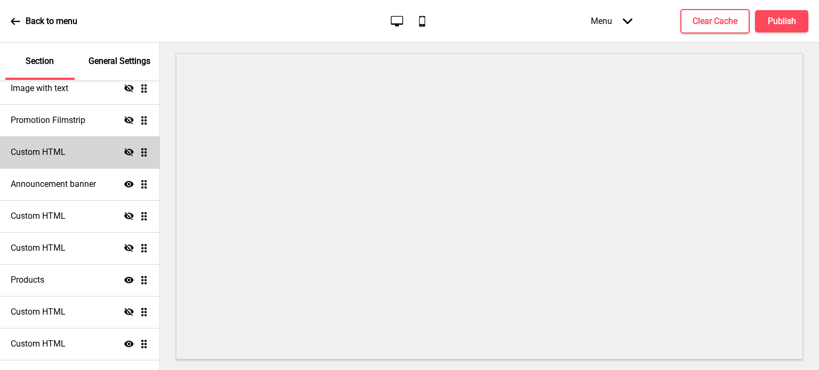
scroll to position [247, 0]
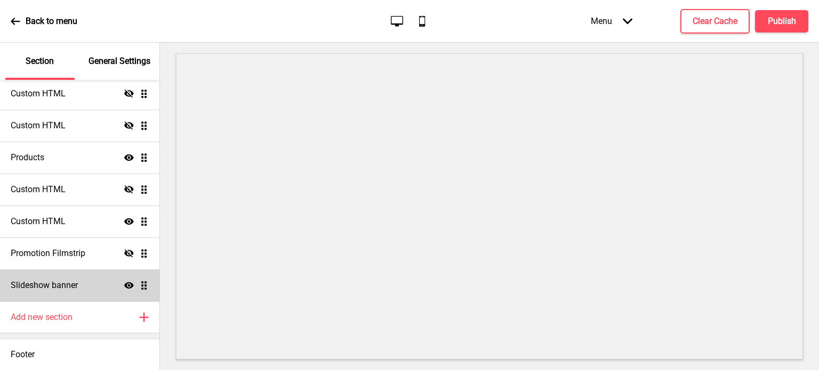
click at [86, 287] on div "Slideshow banner Show Drag" at bounding box center [79, 286] width 159 height 32
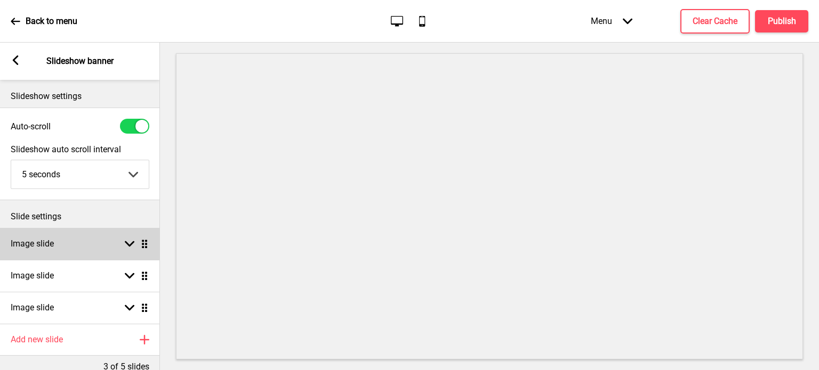
click at [132, 247] on rect at bounding box center [130, 244] width 10 height 10
select select "right"
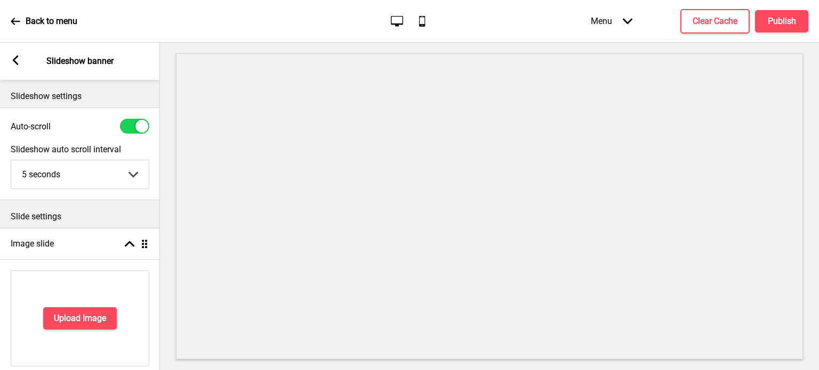
click at [17, 63] on icon at bounding box center [16, 60] width 6 height 10
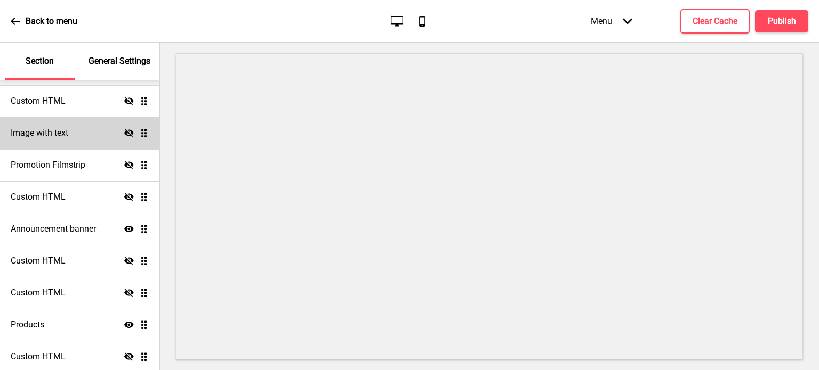
scroll to position [0, 0]
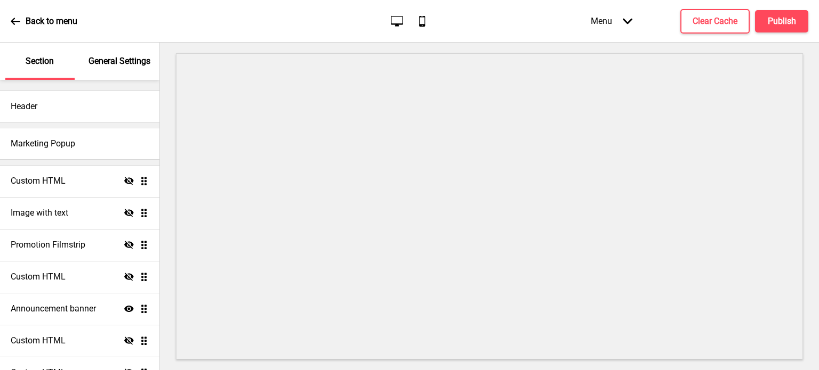
click at [21, 25] on div "Back to menu" at bounding box center [44, 21] width 67 height 29
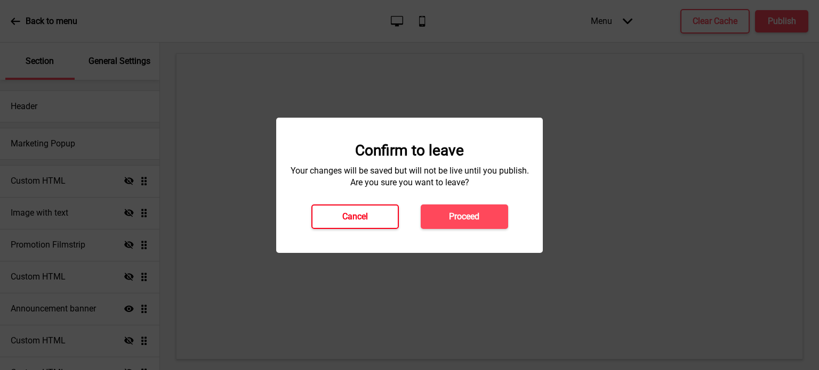
click at [355, 221] on h4 "Cancel" at bounding box center [355, 217] width 26 height 12
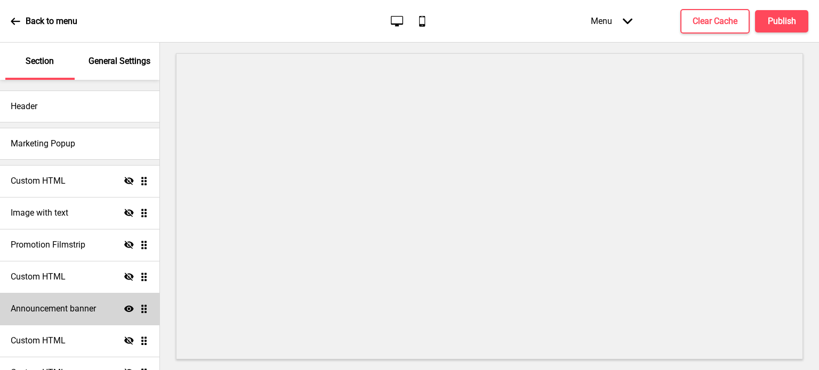
scroll to position [247, 0]
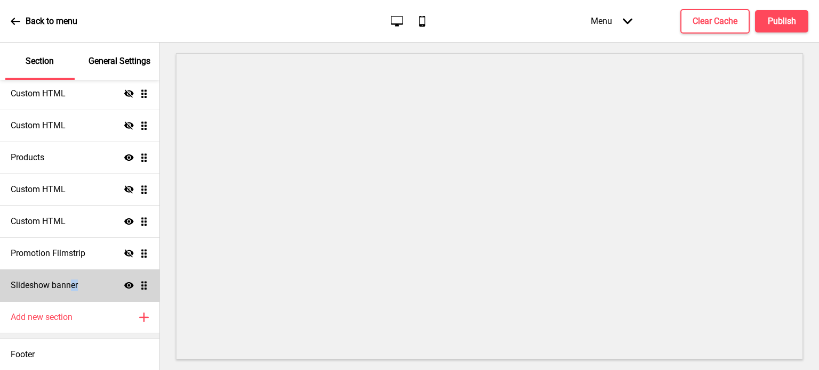
drag, startPoint x: 79, startPoint y: 285, endPoint x: 70, endPoint y: 293, distance: 12.2
click at [70, 293] on div "Slideshow banner Show Drag" at bounding box center [79, 286] width 159 height 32
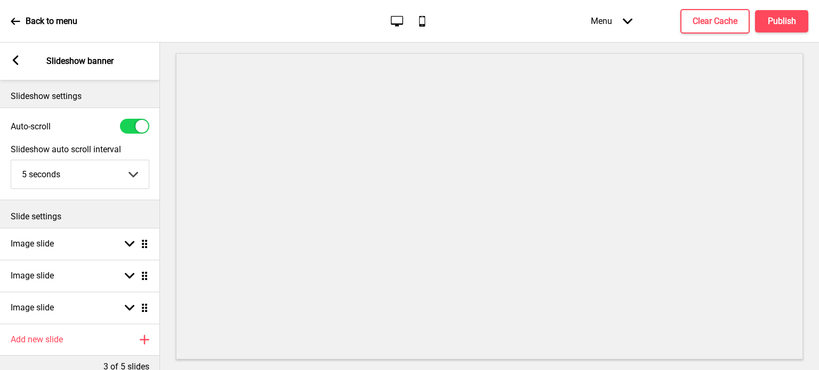
click at [11, 51] on div "Arrow left Slideshow banner" at bounding box center [80, 61] width 160 height 37
click at [14, 59] on icon at bounding box center [16, 60] width 6 height 10
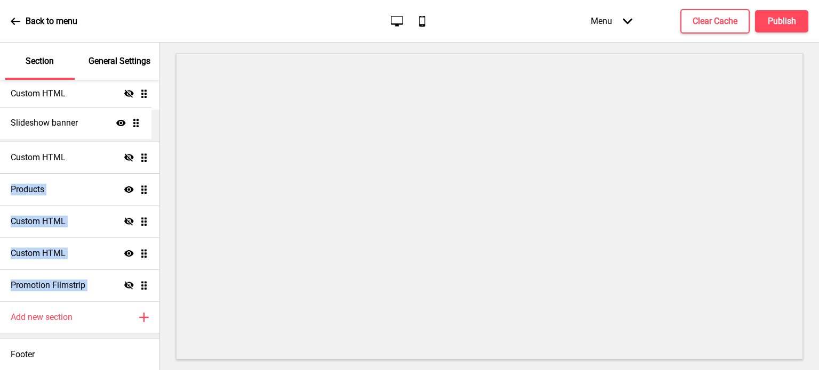
drag, startPoint x: 134, startPoint y: 287, endPoint x: 128, endPoint y: 128, distance: 159.0
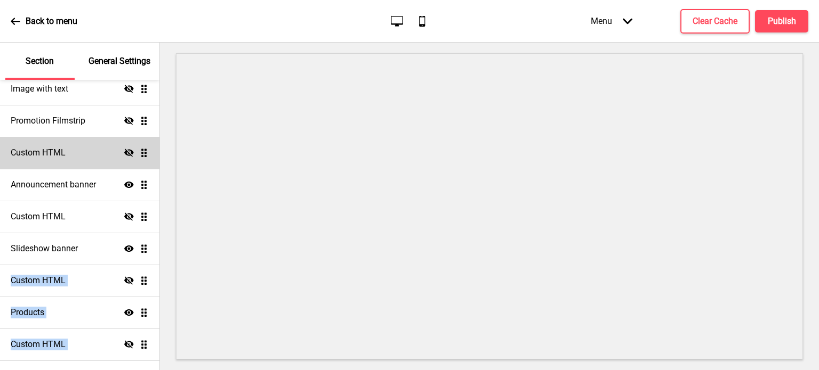
scroll to position [105, 0]
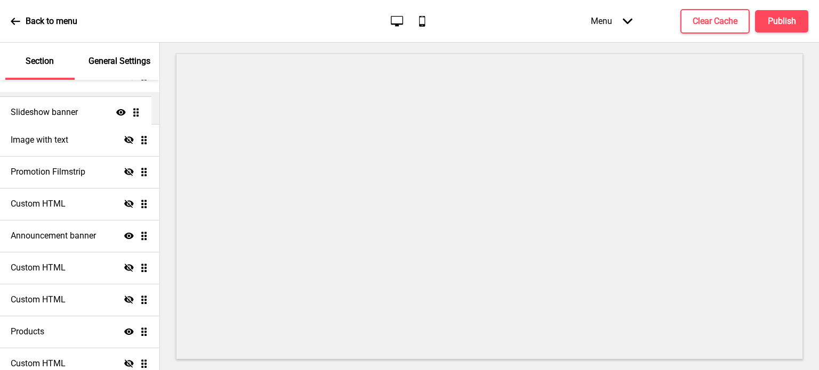
click at [127, 108] on ul "Custom HTML Hide Drag Image with text Hide Drag Promotion Filmstrip Hide Drag C…" at bounding box center [79, 252] width 159 height 384
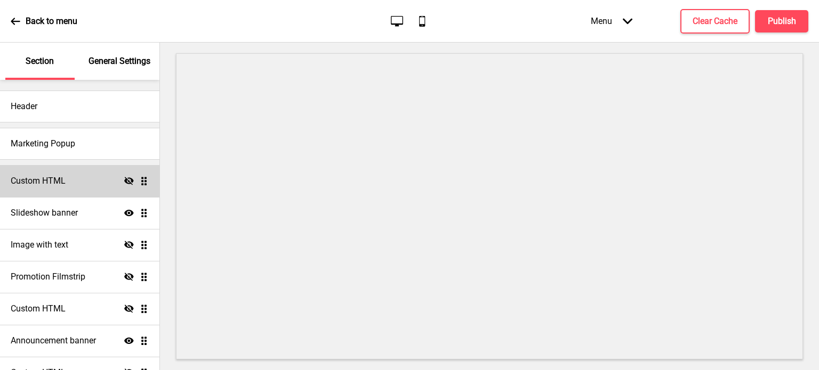
scroll to position [0, 0]
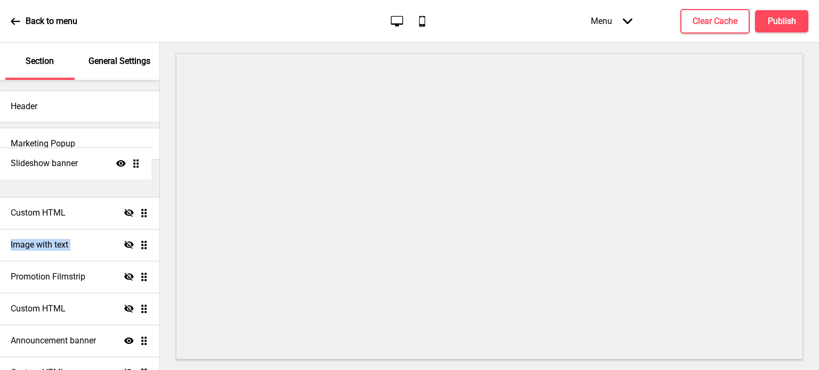
drag, startPoint x: 140, startPoint y: 215, endPoint x: 141, endPoint y: 165, distance: 49.6
click at [141, 165] on ul "Custom HTML Hide Drag Slideshow banner Show Drag Image with text Hide Drag Prom…" at bounding box center [79, 357] width 159 height 384
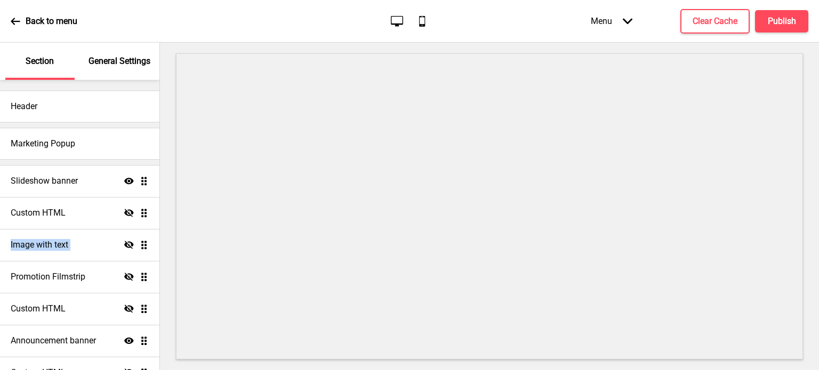
click at [34, 23] on p "Back to menu" at bounding box center [52, 21] width 52 height 12
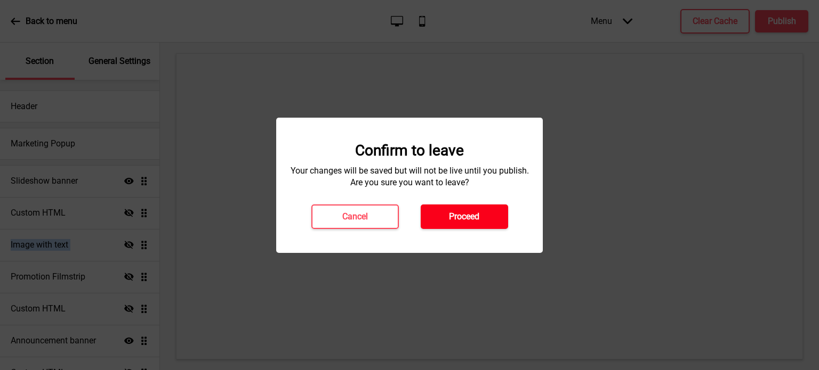
click at [437, 219] on button "Proceed" at bounding box center [464, 217] width 87 height 25
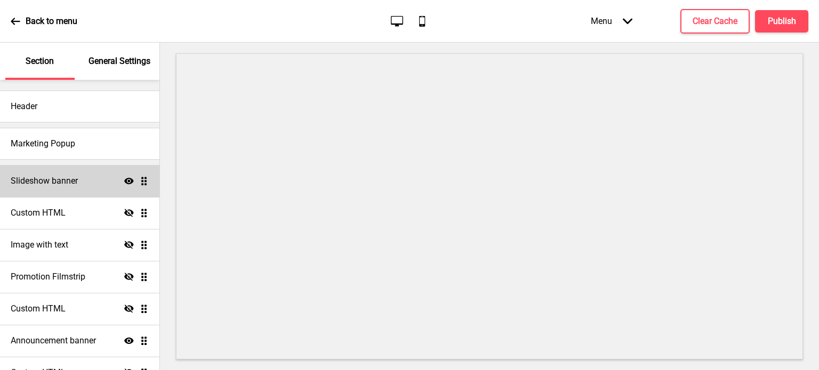
click at [77, 183] on h4 "Slideshow banner" at bounding box center [44, 181] width 67 height 12
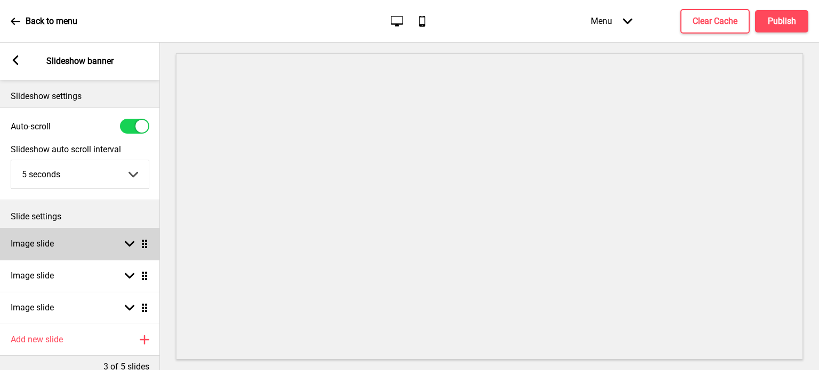
click at [127, 239] on rect at bounding box center [130, 244] width 10 height 10
select select "right"
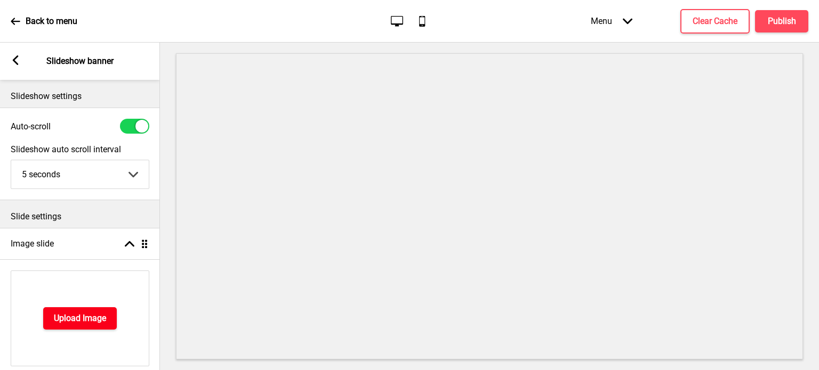
click at [94, 319] on h4 "Upload Image" at bounding box center [80, 319] width 52 height 12
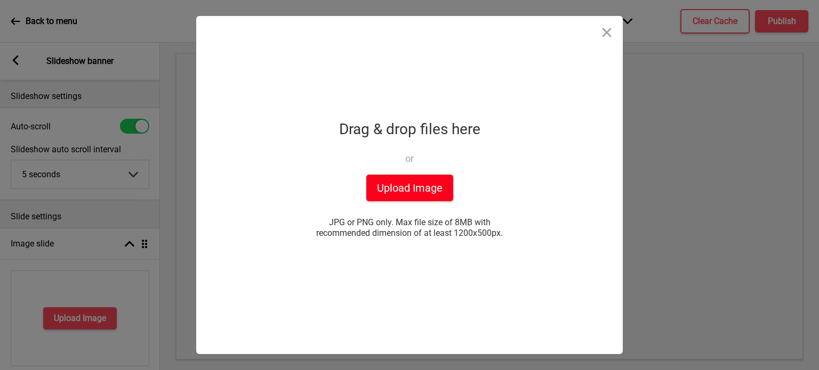
click at [390, 196] on button "Upload Image" at bounding box center [409, 188] width 87 height 27
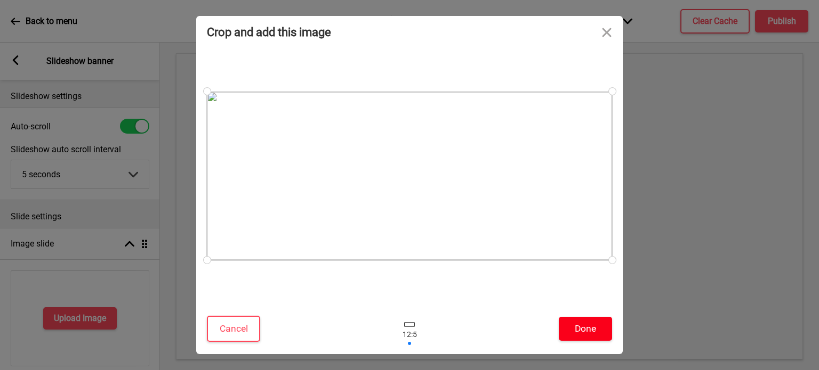
click at [582, 332] on button "Done" at bounding box center [585, 329] width 53 height 24
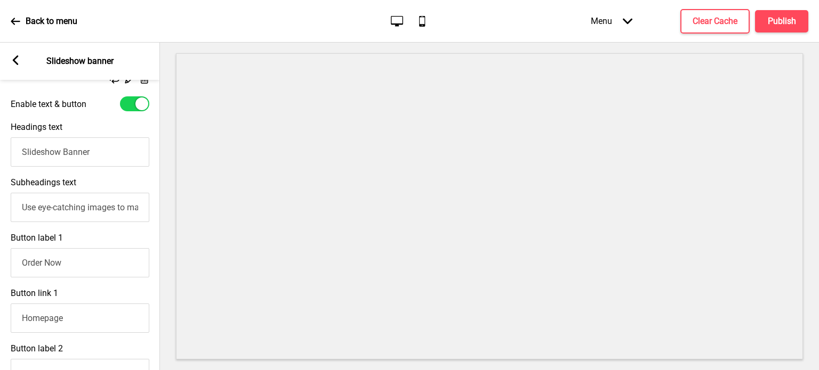
scroll to position [304, 0]
click at [77, 269] on input "Order Now" at bounding box center [80, 262] width 139 height 29
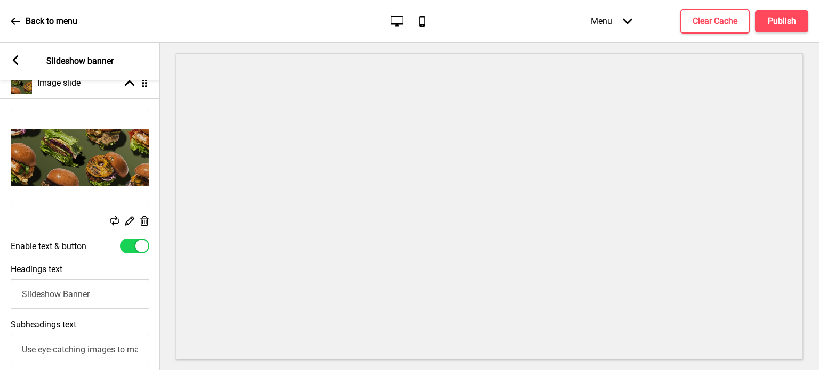
scroll to position [160, 0]
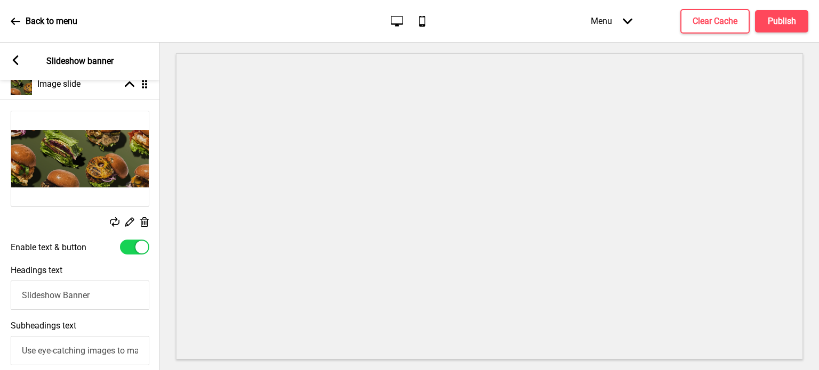
click at [134, 246] on div at bounding box center [134, 247] width 29 height 15
checkbox input "false"
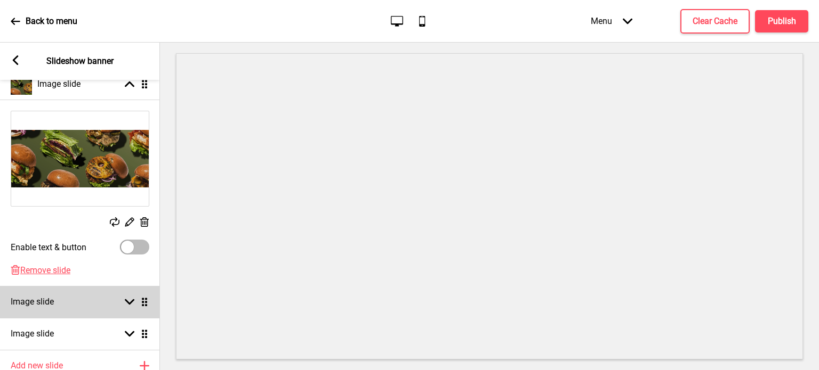
click at [139, 301] on div "Arrow down Drag" at bounding box center [134, 302] width 30 height 10
select select "right"
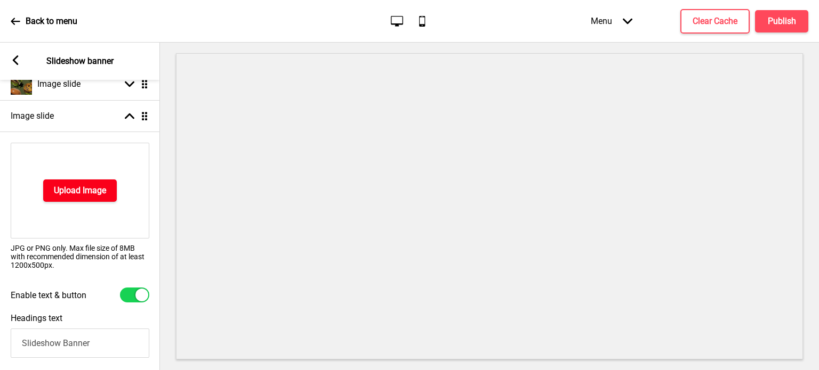
click at [98, 193] on h4 "Upload Image" at bounding box center [80, 191] width 52 height 12
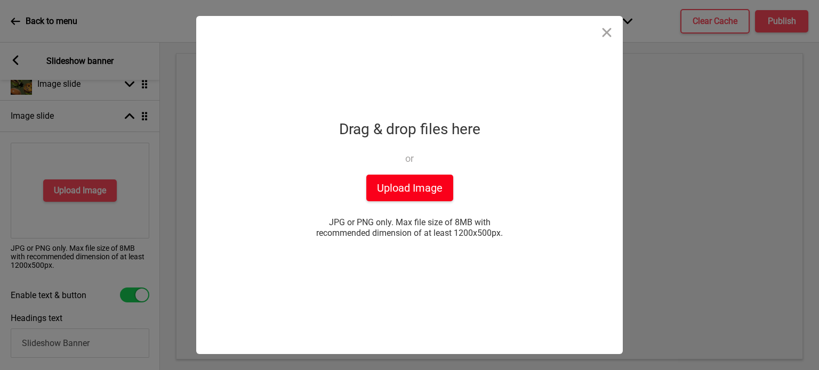
click at [417, 193] on button "Upload Image" at bounding box center [409, 188] width 87 height 27
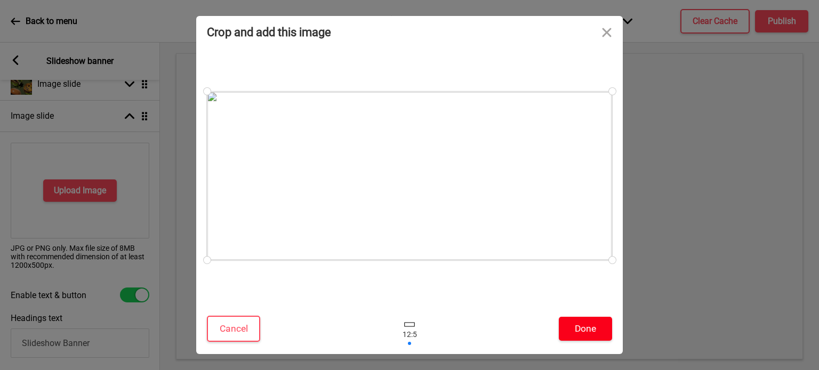
click at [589, 329] on button "Done" at bounding box center [585, 329] width 53 height 24
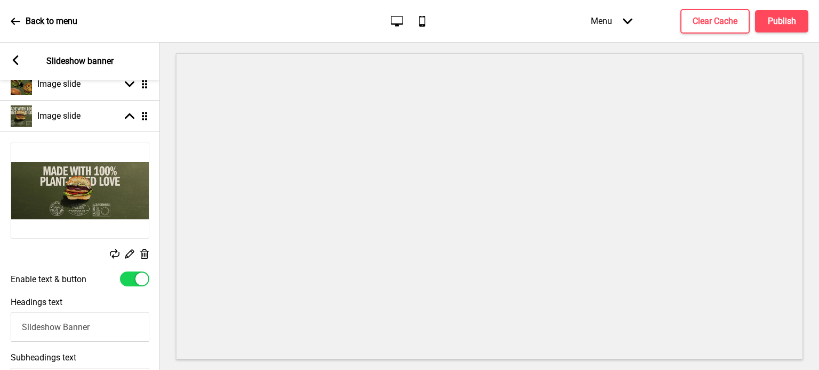
click at [134, 279] on div at bounding box center [134, 279] width 29 height 15
checkbox input "false"
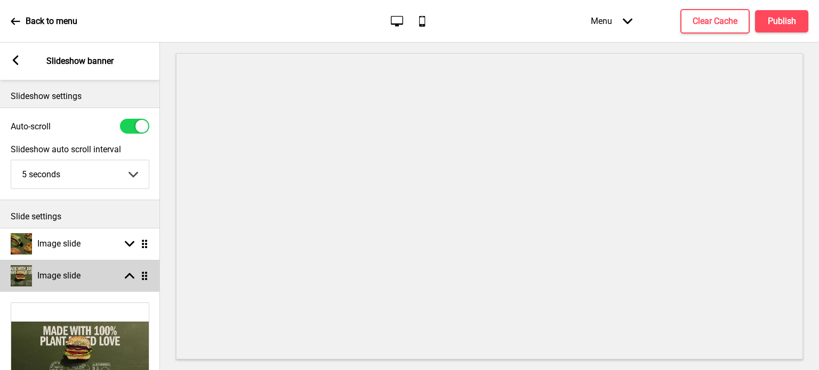
scroll to position [252, 0]
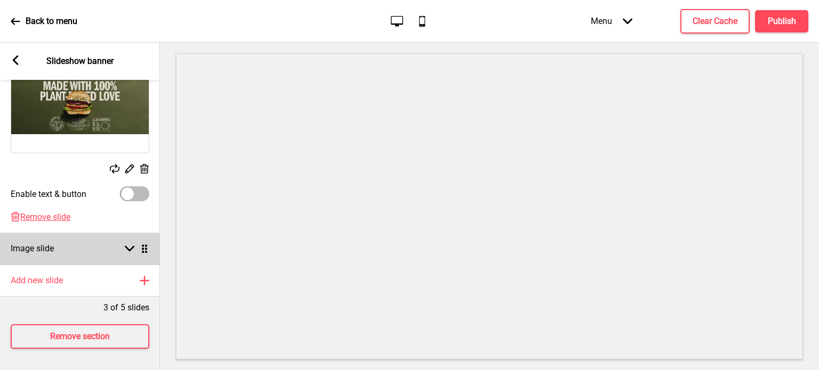
click at [134, 244] on div "Arrow down Drag" at bounding box center [134, 249] width 30 height 10
select select "right"
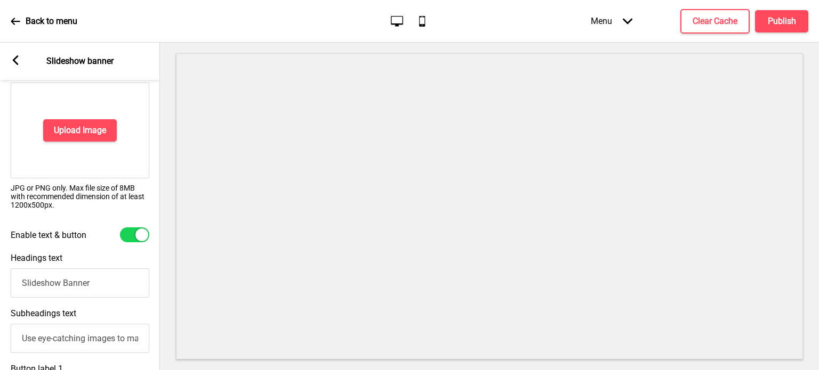
scroll to position [252, 0]
click at [90, 127] on h4 "Upload Image" at bounding box center [80, 131] width 52 height 12
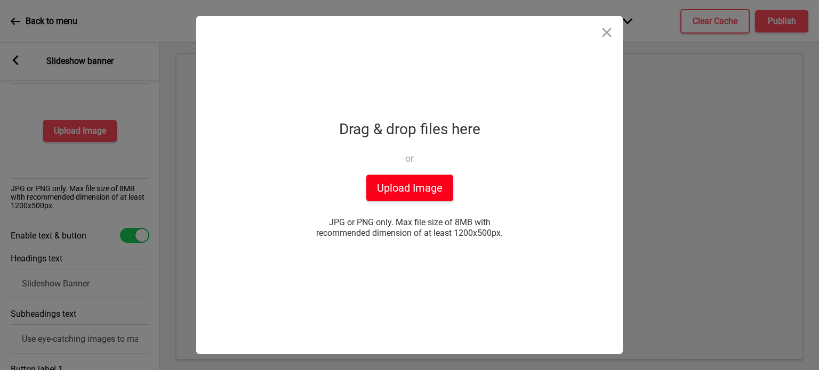
click at [399, 193] on button "Upload Image" at bounding box center [409, 188] width 87 height 27
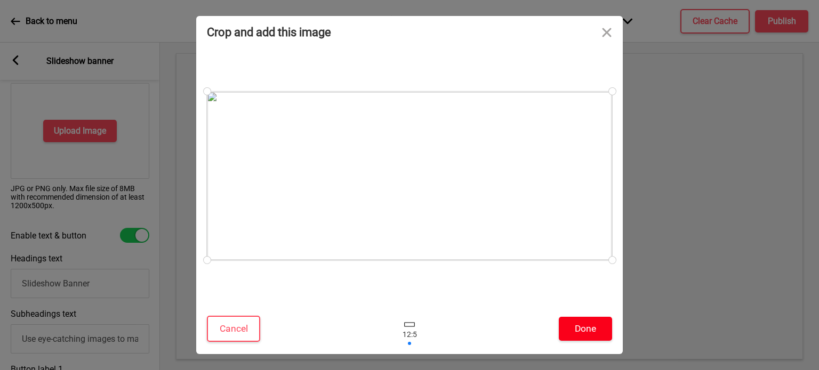
click at [580, 333] on button "Done" at bounding box center [585, 329] width 53 height 24
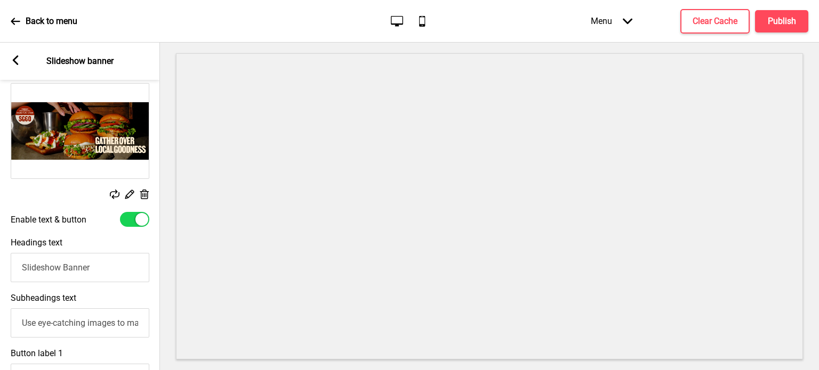
click at [134, 223] on div at bounding box center [134, 219] width 29 height 15
checkbox input "false"
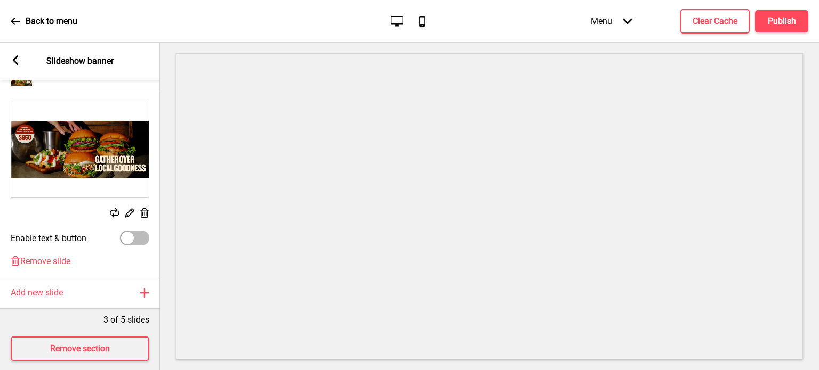
scroll to position [0, 0]
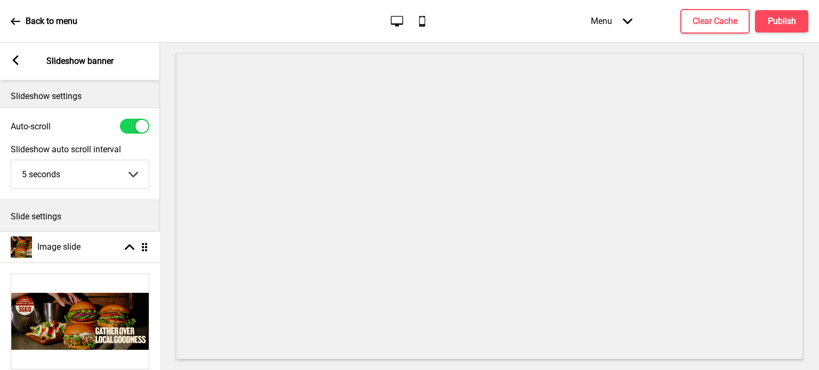
drag, startPoint x: 141, startPoint y: 310, endPoint x: 137, endPoint y: 249, distance: 60.9
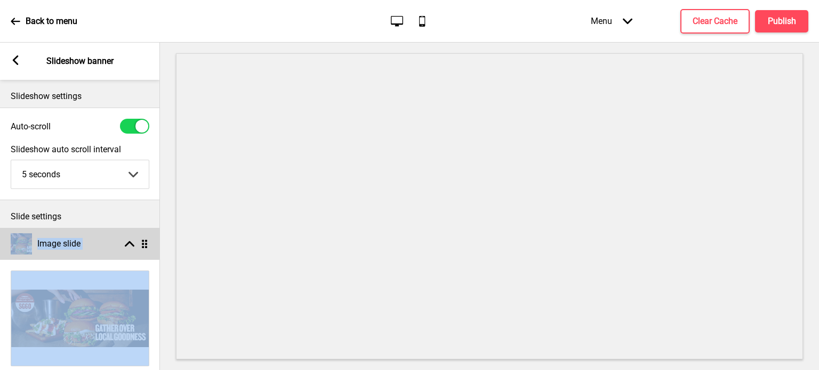
click at [126, 248] on rect at bounding box center [130, 244] width 10 height 10
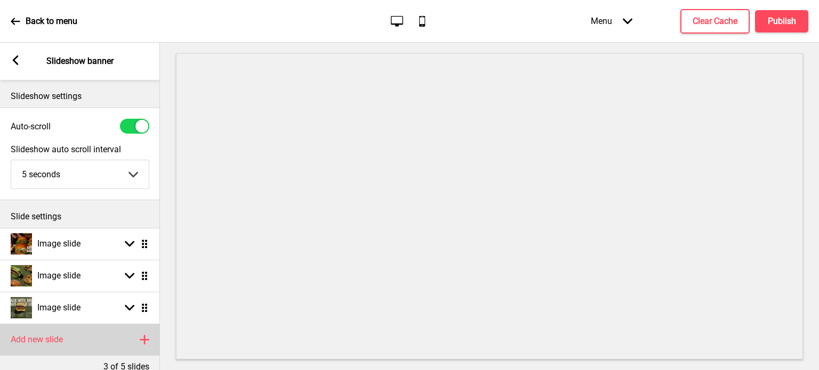
click at [140, 337] on rect at bounding box center [144, 340] width 13 height 13
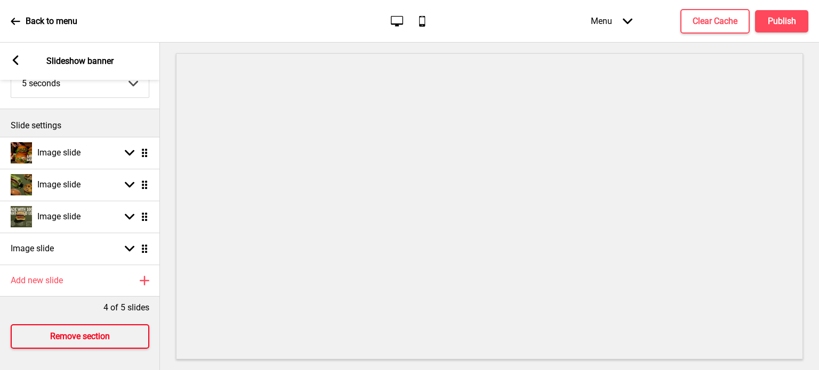
scroll to position [98, 0]
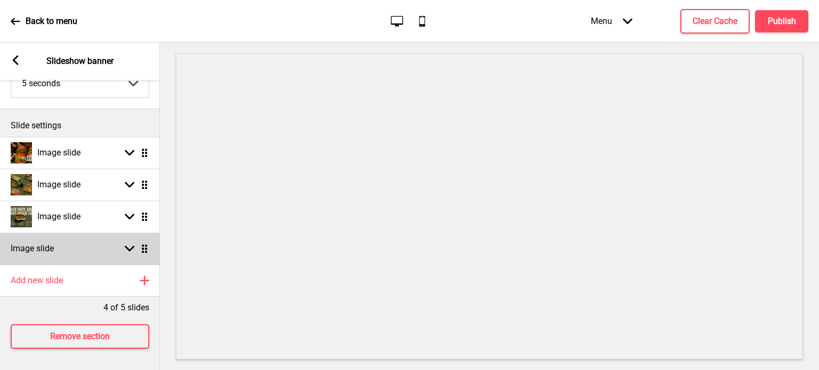
click at [130, 246] on icon at bounding box center [130, 249] width 10 height 6
select select "right"
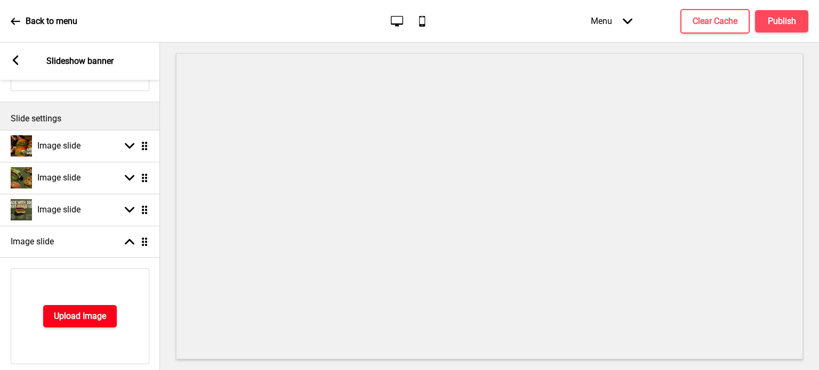
click at [88, 311] on h4 "Upload Image" at bounding box center [80, 317] width 52 height 12
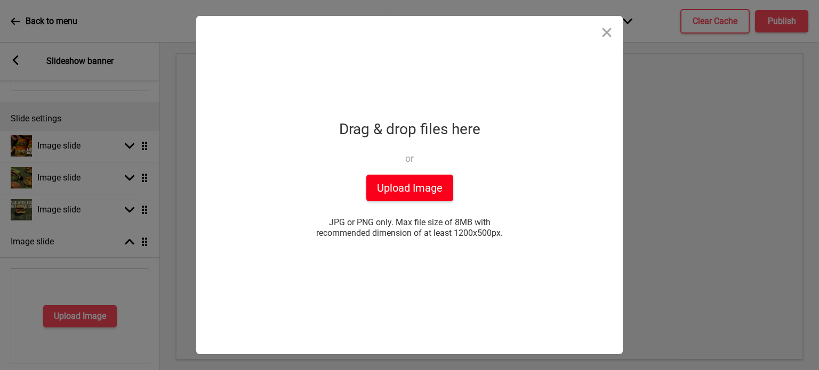
click at [438, 188] on button "Upload Image" at bounding box center [409, 188] width 87 height 27
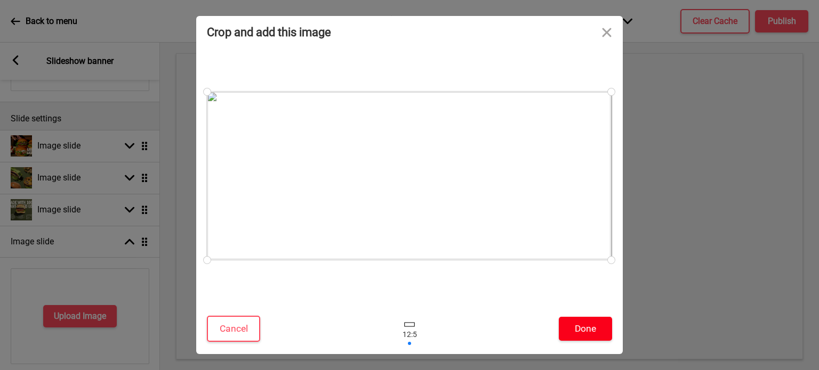
click at [599, 334] on button "Done" at bounding box center [585, 329] width 53 height 24
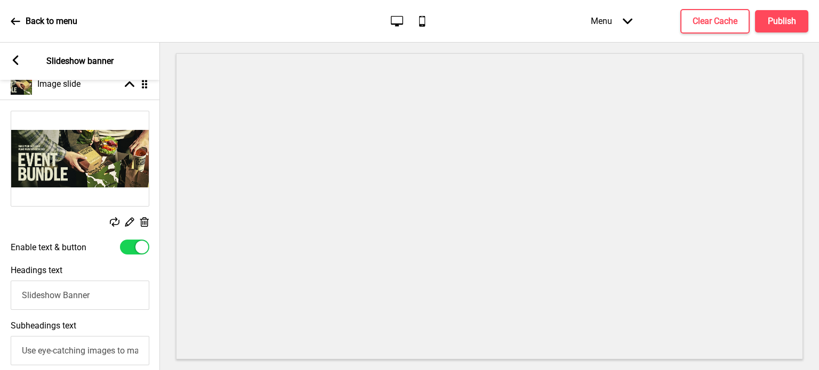
scroll to position [258, 0]
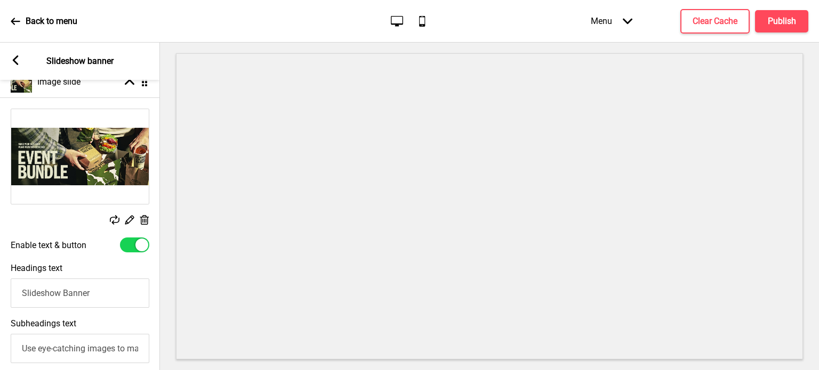
click at [132, 247] on div at bounding box center [134, 245] width 29 height 15
checkbox input "false"
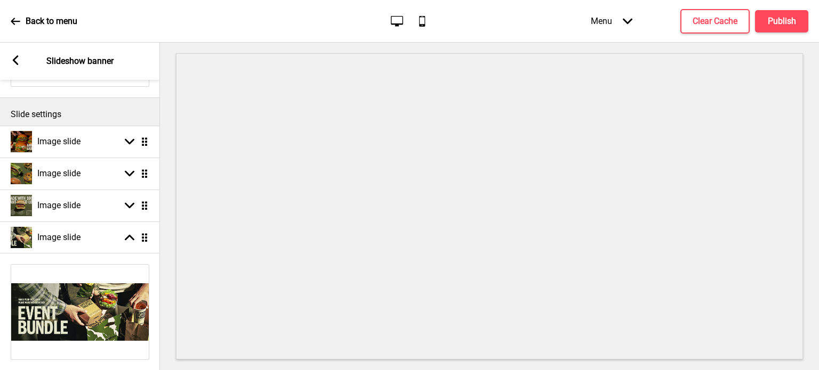
scroll to position [102, 0]
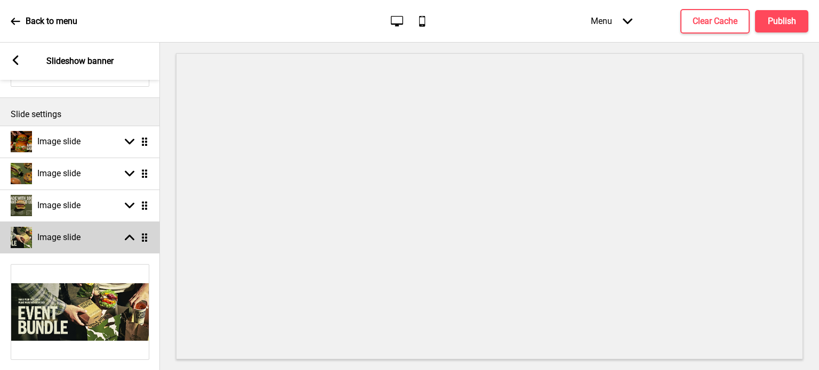
click at [130, 238] on rect at bounding box center [130, 238] width 10 height 10
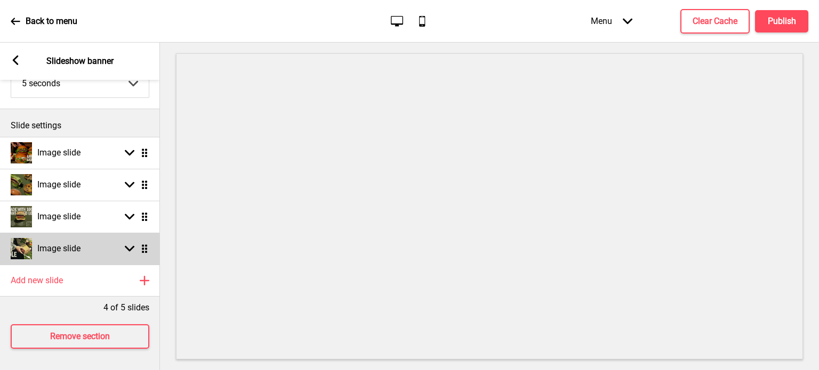
scroll to position [98, 0]
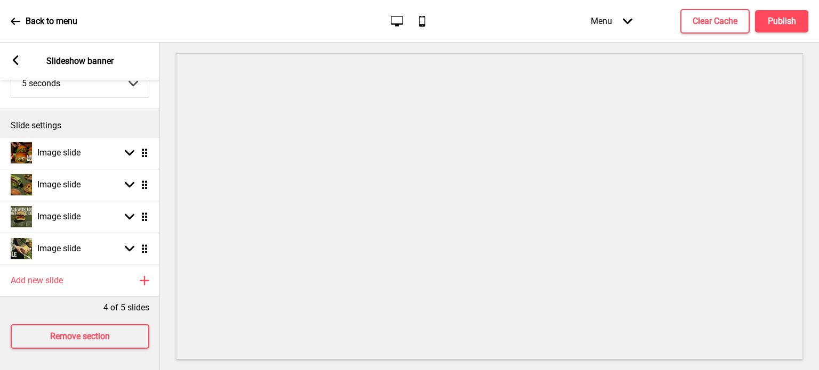
click at [17, 59] on rect at bounding box center [16, 60] width 10 height 10
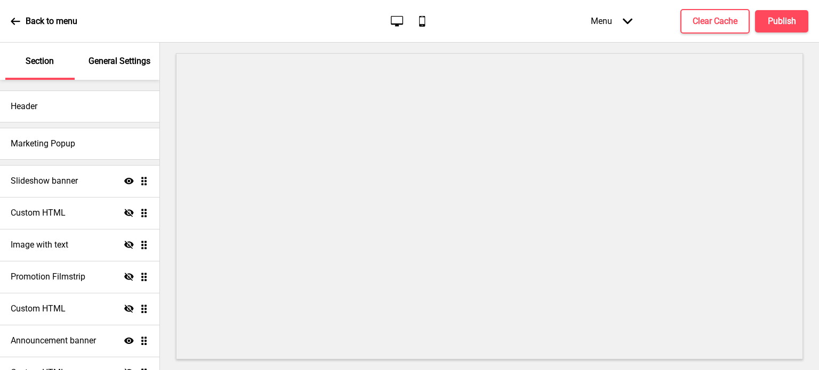
scroll to position [102, 0]
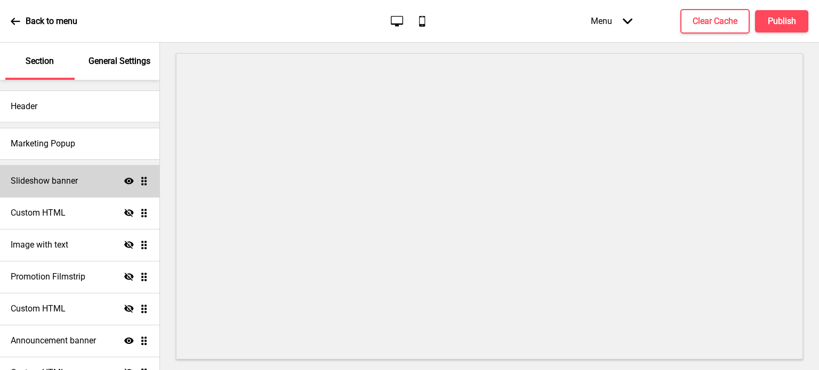
click at [71, 181] on h4 "Slideshow banner" at bounding box center [44, 181] width 67 height 12
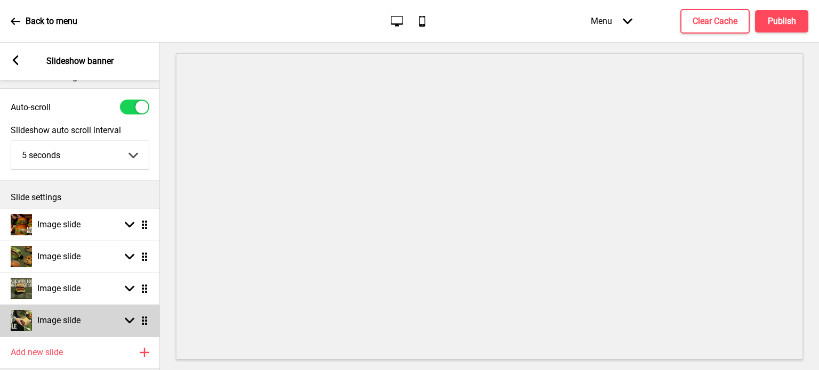
scroll to position [0, 0]
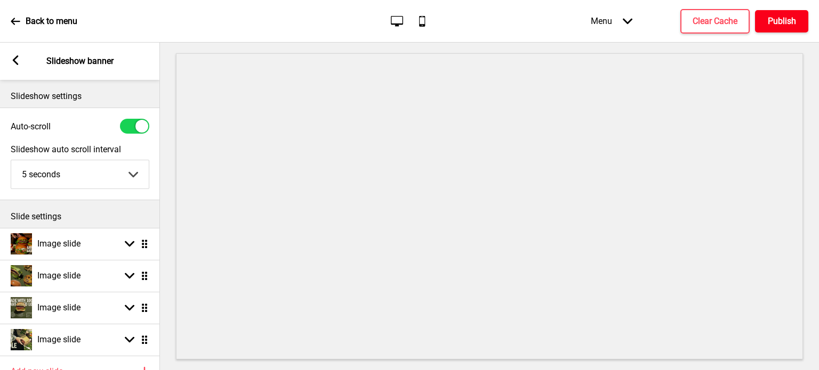
click at [772, 14] on button "Publish" at bounding box center [781, 21] width 53 height 22
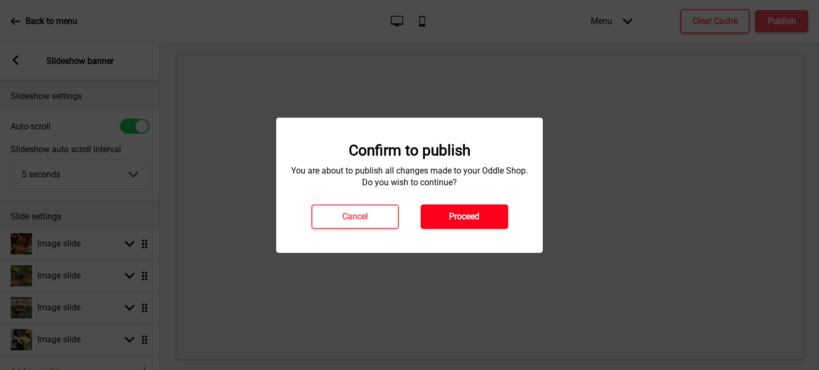
click at [449, 221] on h4 "Proceed" at bounding box center [464, 217] width 30 height 12
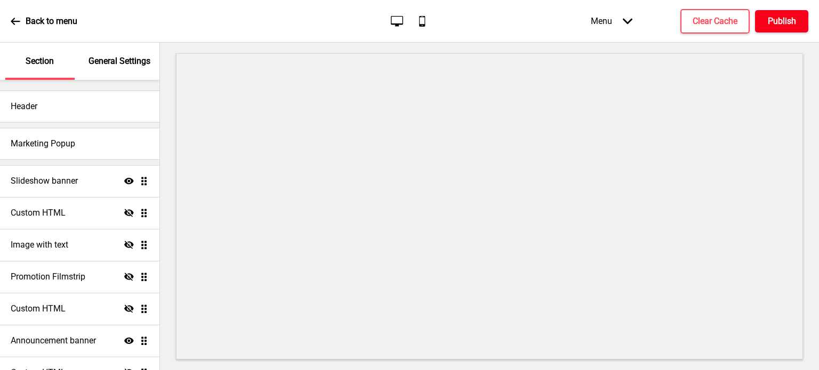
click at [779, 21] on h4 "Publish" at bounding box center [782, 21] width 28 height 12
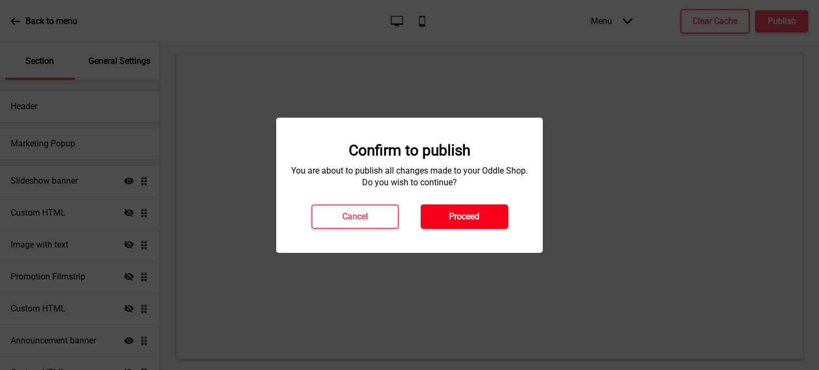
click at [461, 219] on h4 "Proceed" at bounding box center [464, 217] width 30 height 12
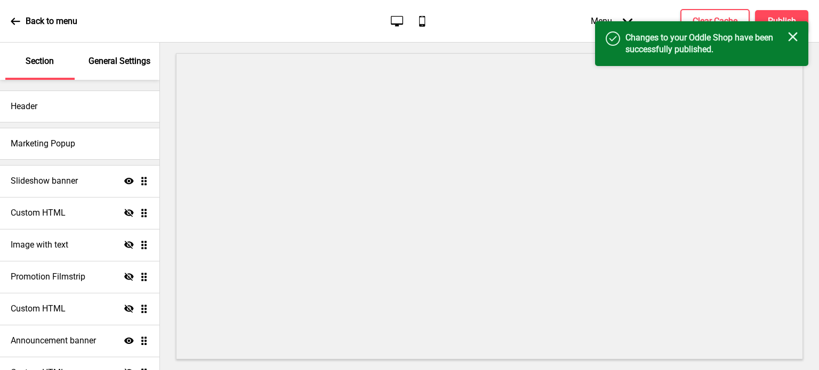
click at [786, 36] on h4 "Changes to your Oddle Shop have been successfully published." at bounding box center [706, 43] width 163 height 23
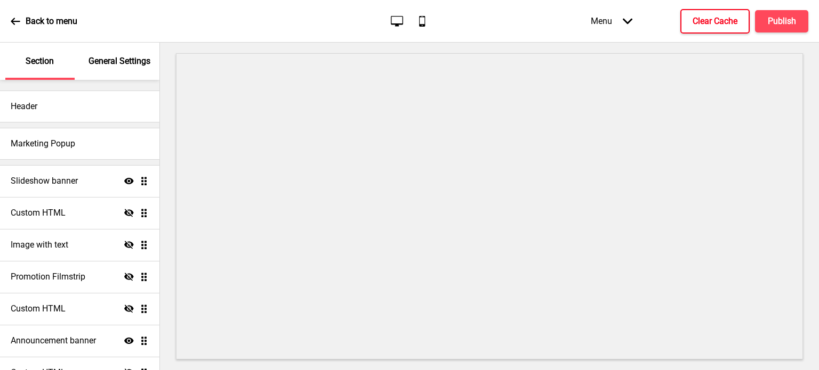
click at [719, 24] on h4 "Clear Cache" at bounding box center [714, 21] width 45 height 12
